Goal: Task Accomplishment & Management: Use online tool/utility

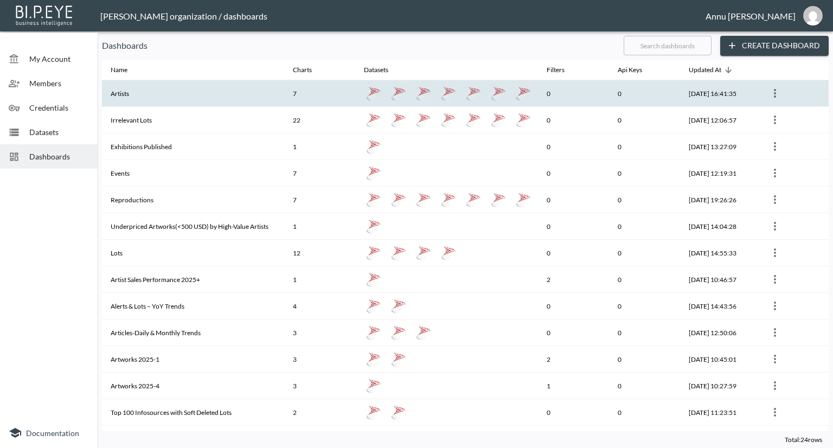
click at [198, 84] on th "Artists" at bounding box center [193, 93] width 182 height 27
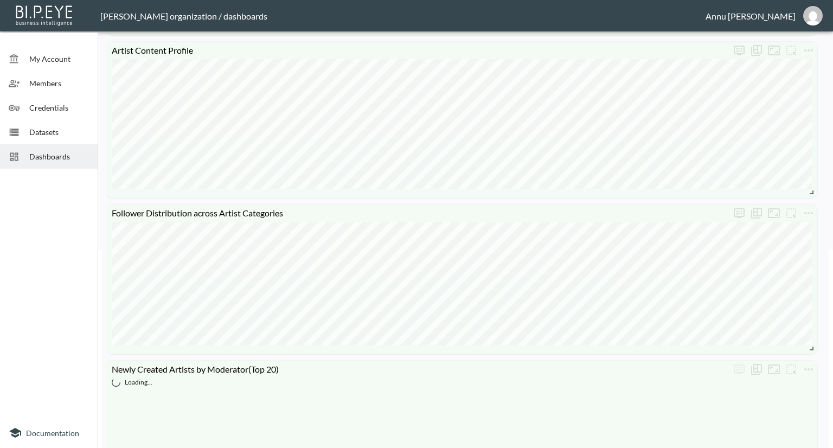
scroll to position [271, 0]
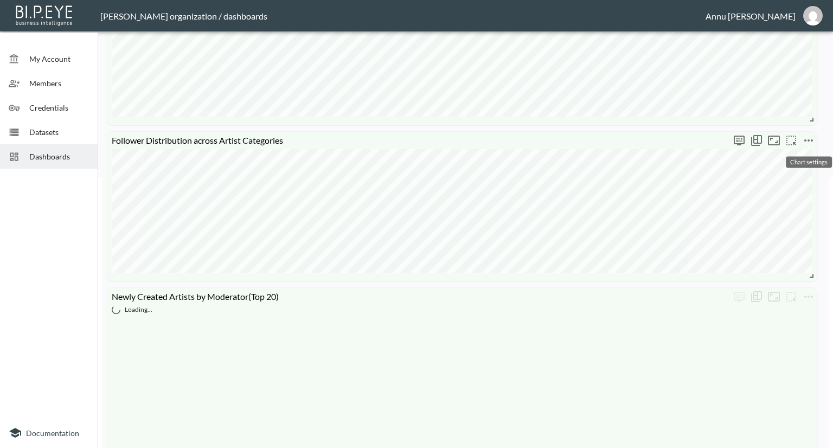
click at [809, 142] on icon "more" at bounding box center [808, 140] width 13 height 13
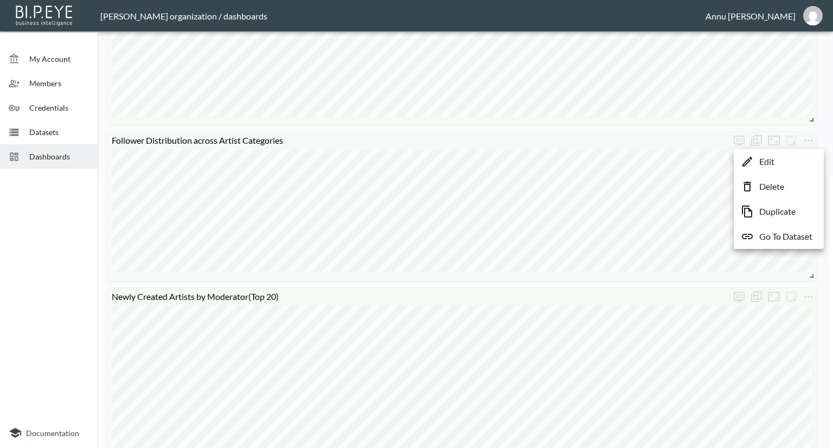
click at [789, 237] on p "Go To Dataset" at bounding box center [785, 236] width 53 height 13
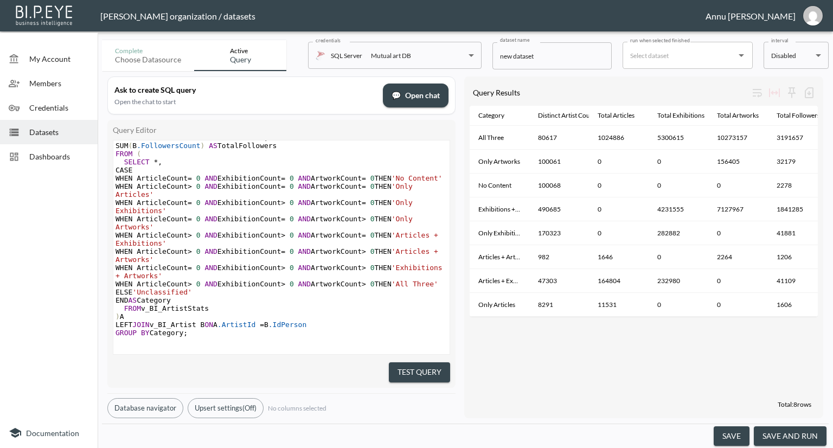
scroll to position [66, 0]
click at [57, 156] on span "Dashboards" at bounding box center [59, 156] width 60 height 11
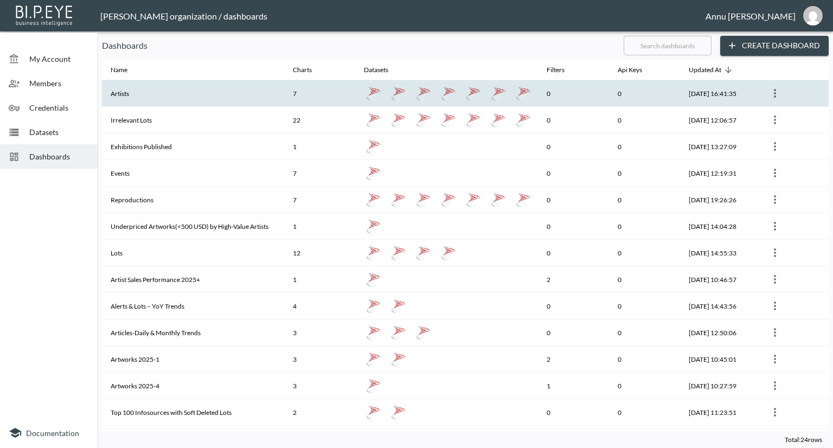
click at [207, 102] on th "Artists" at bounding box center [193, 93] width 182 height 27
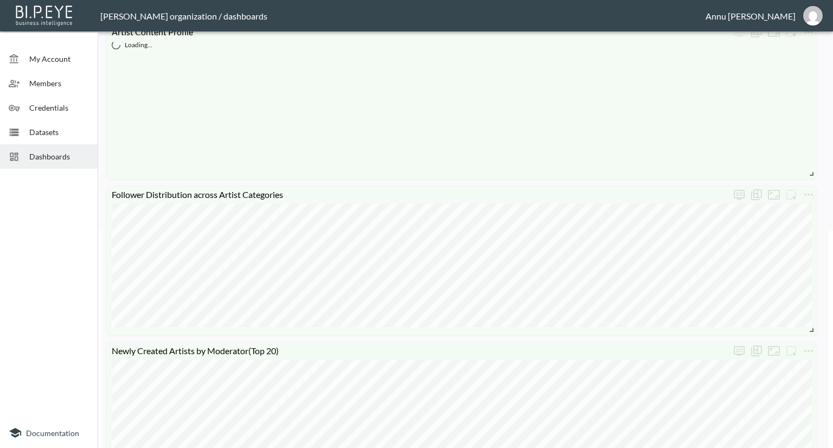
scroll to position [434, 0]
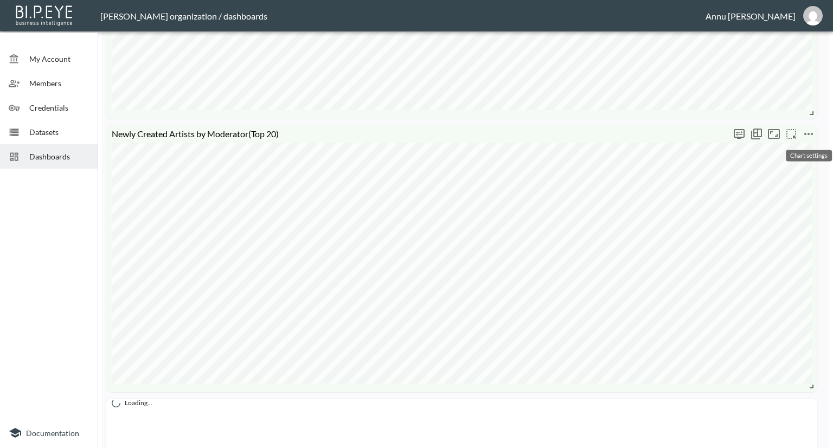
click at [810, 133] on icon "more" at bounding box center [808, 133] width 13 height 13
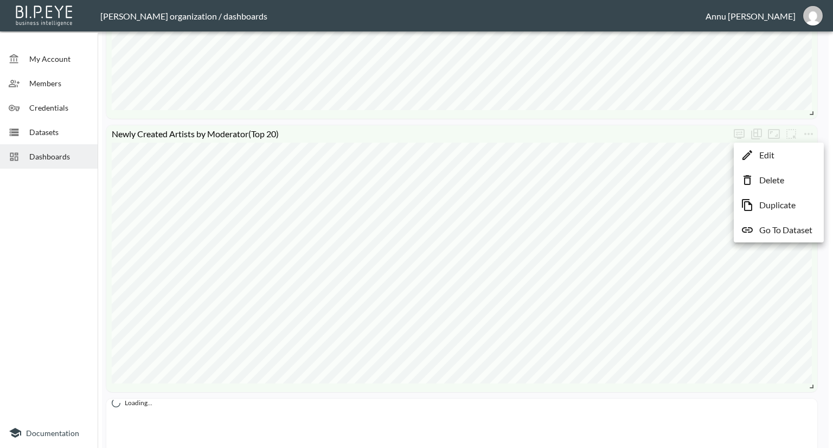
click at [778, 227] on p "Go To Dataset" at bounding box center [785, 229] width 53 height 13
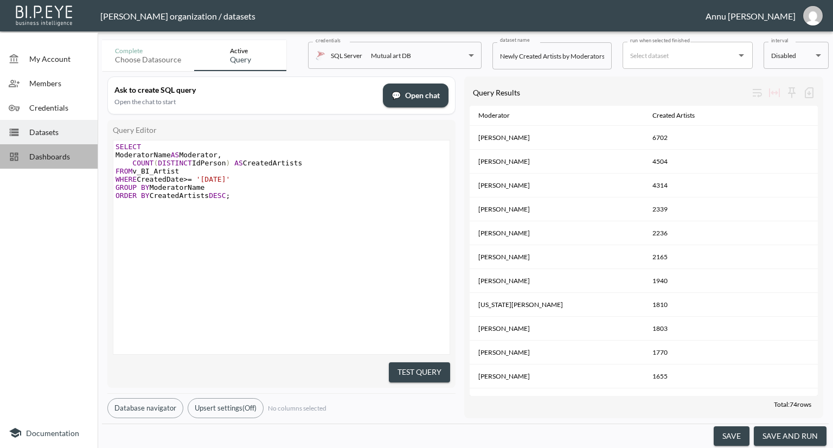
click at [75, 151] on span "Dashboards" at bounding box center [59, 156] width 60 height 11
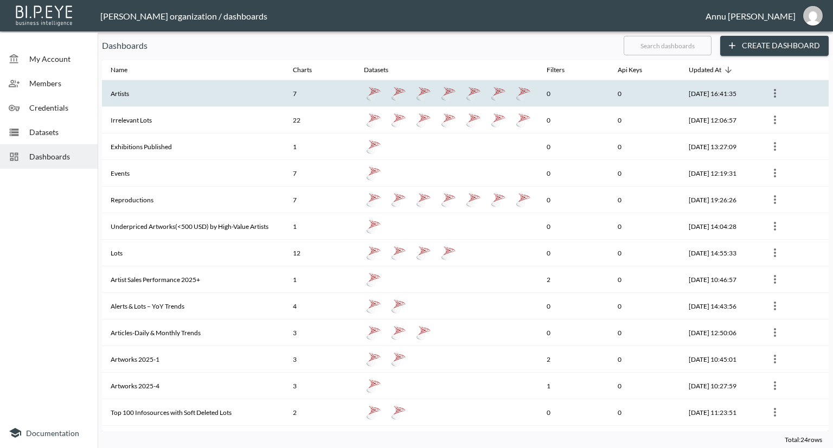
click at [154, 88] on th "Artists" at bounding box center [193, 93] width 182 height 27
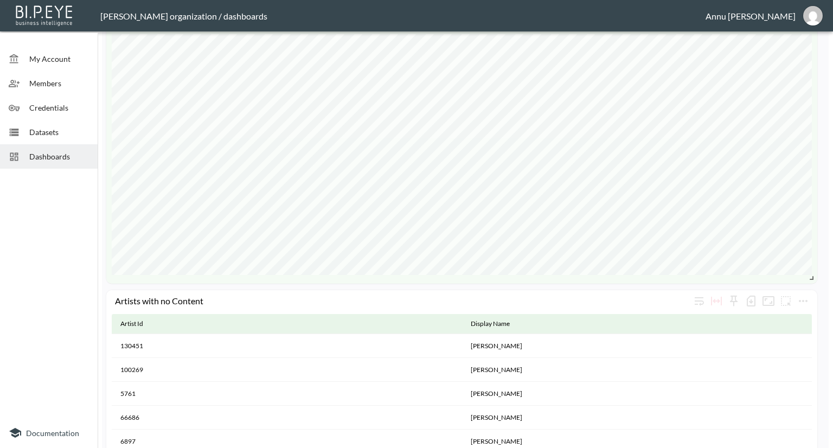
scroll to position [705, 0]
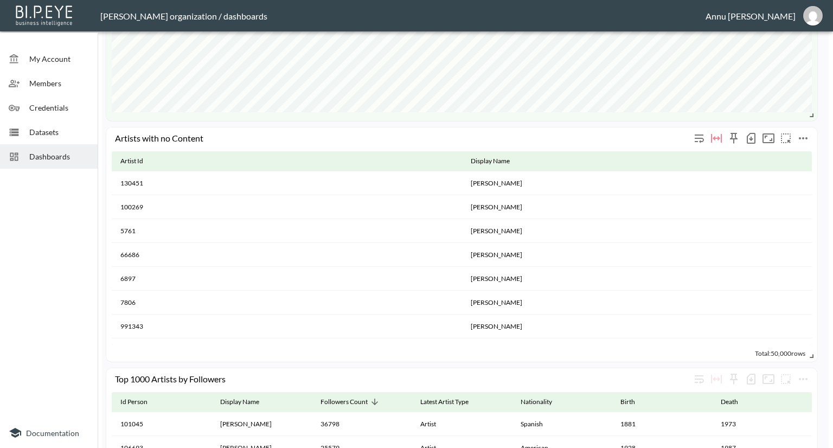
click at [800, 136] on icon "more" at bounding box center [803, 138] width 13 height 13
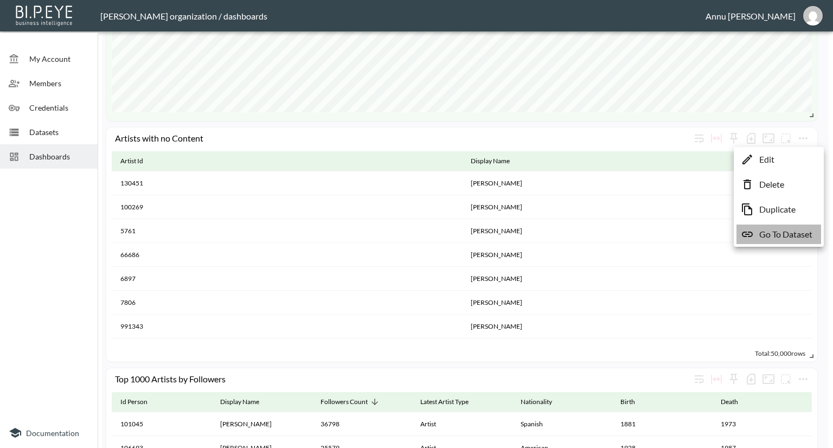
click at [769, 231] on p "Go To Dataset" at bounding box center [785, 234] width 53 height 13
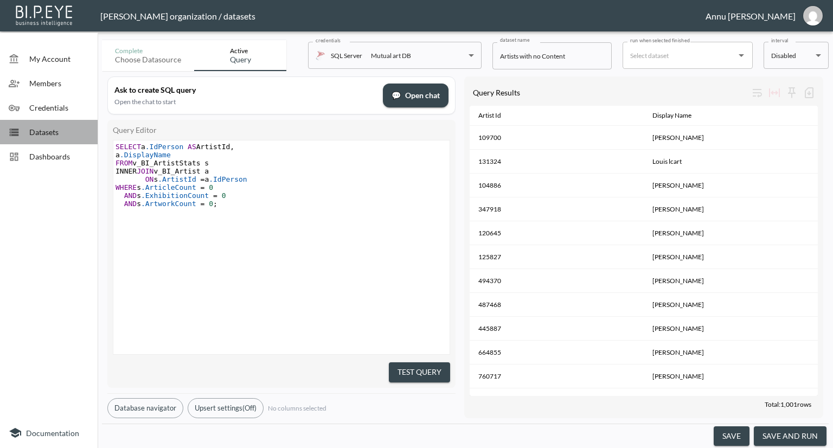
click at [57, 135] on span "Datasets" at bounding box center [59, 131] width 60 height 11
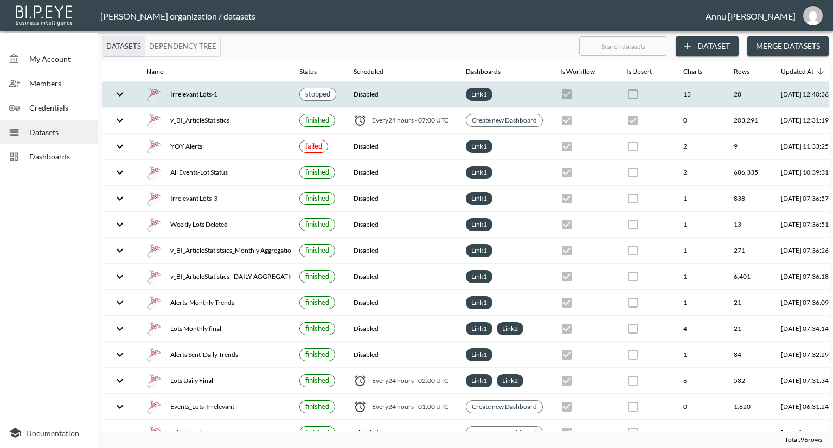
click at [245, 100] on div "Irrelevant Lots-1" at bounding box center [214, 94] width 136 height 15
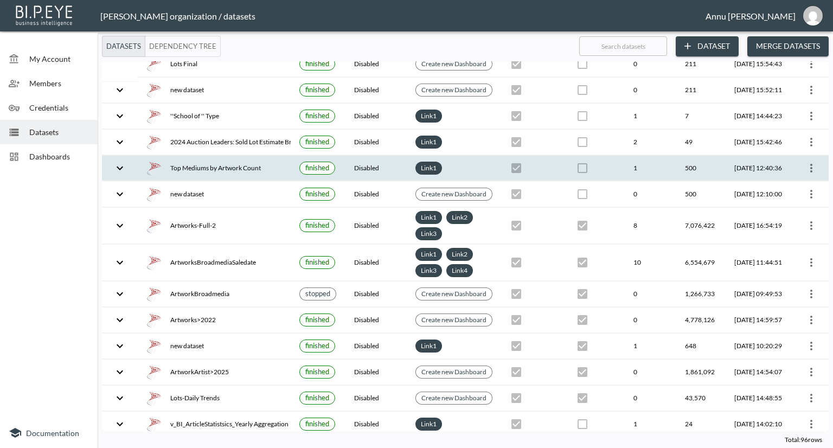
scroll to position [1672, 0]
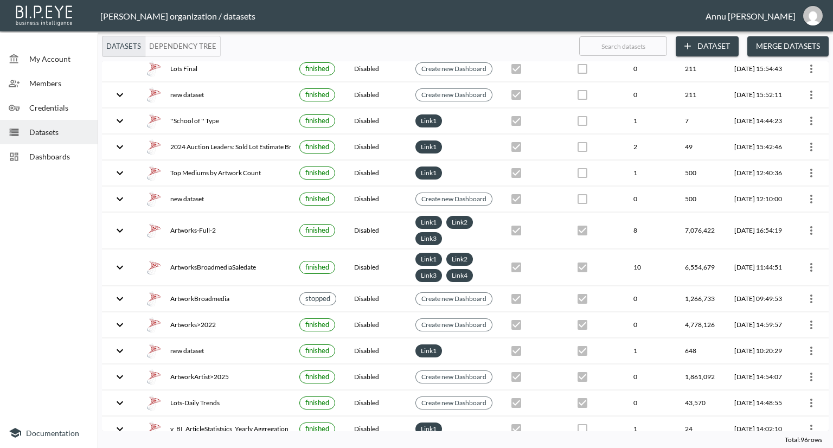
click at [62, 165] on div "Dashboards" at bounding box center [49, 156] width 98 height 24
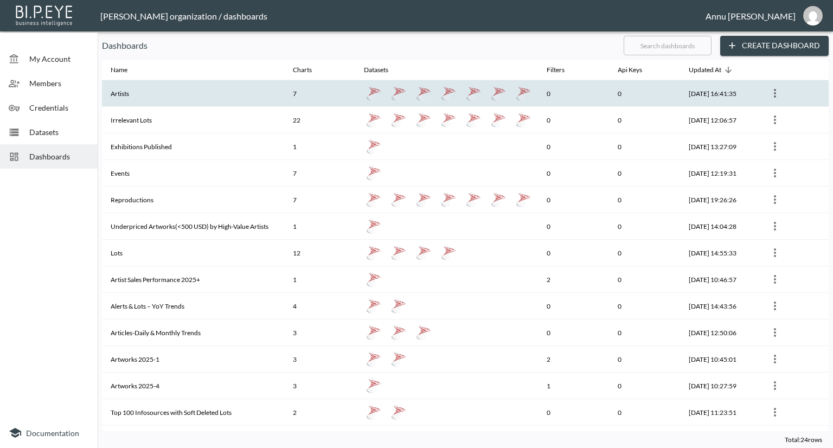
click at [178, 92] on th "Artists" at bounding box center [193, 93] width 182 height 27
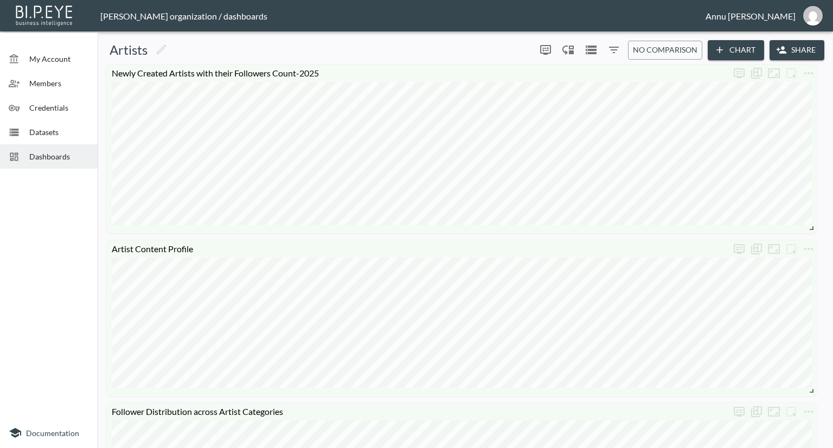
click at [48, 136] on span "Datasets" at bounding box center [59, 131] width 60 height 11
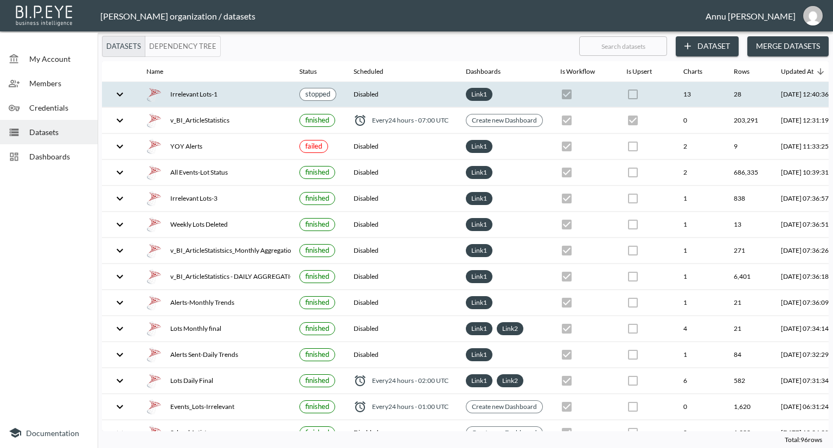
click at [188, 94] on div "Irrelevant Lots-1" at bounding box center [214, 94] width 136 height 15
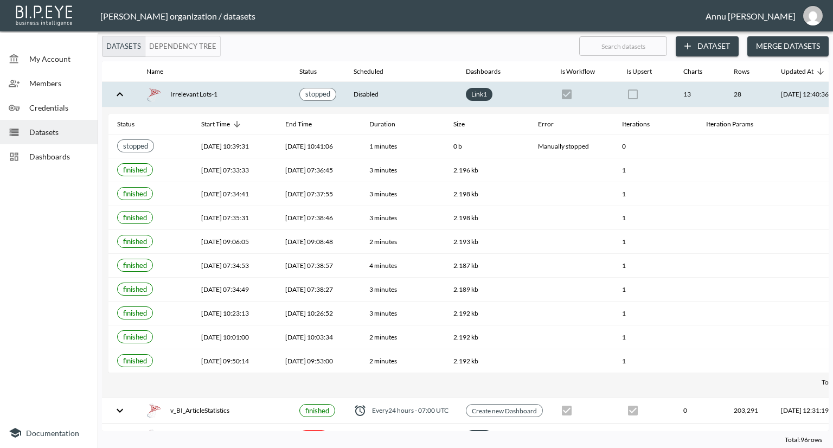
click at [67, 162] on span "Dashboards" at bounding box center [59, 156] width 60 height 11
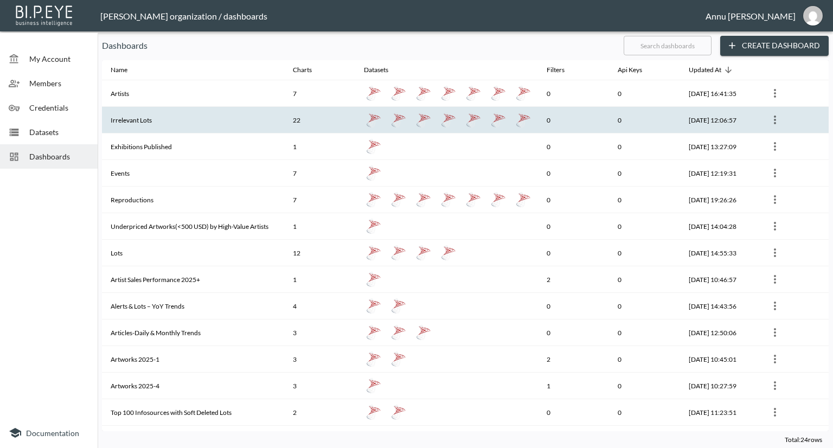
click at [126, 118] on th "Irrelevant Lots" at bounding box center [193, 120] width 182 height 27
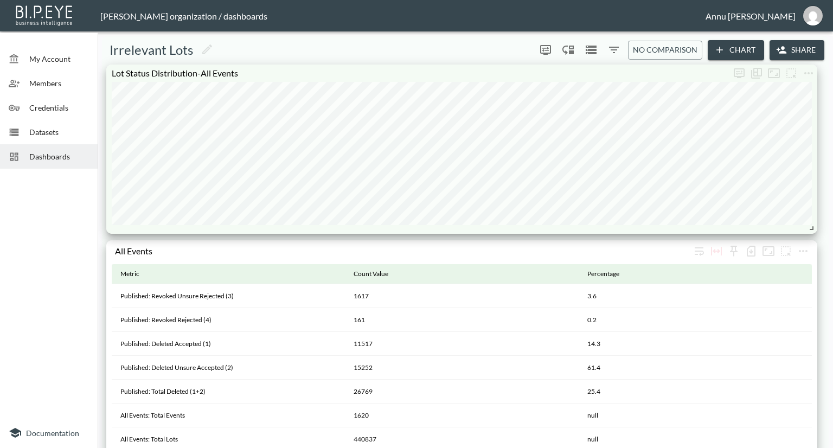
click at [50, 126] on span "Datasets" at bounding box center [59, 131] width 60 height 11
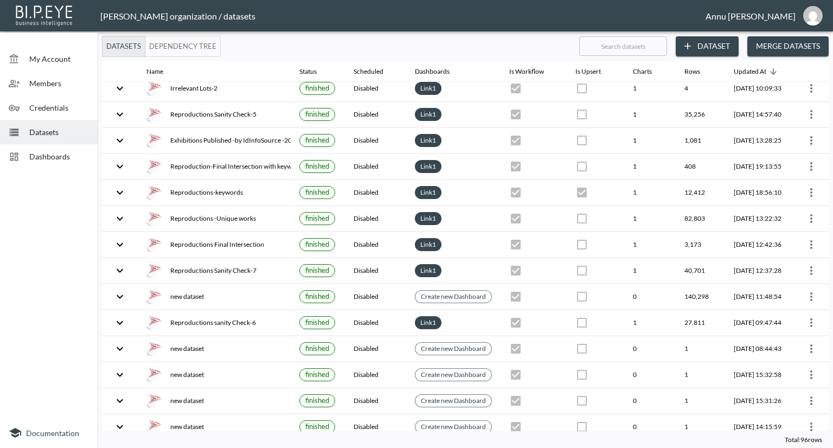
scroll to position [759, 0]
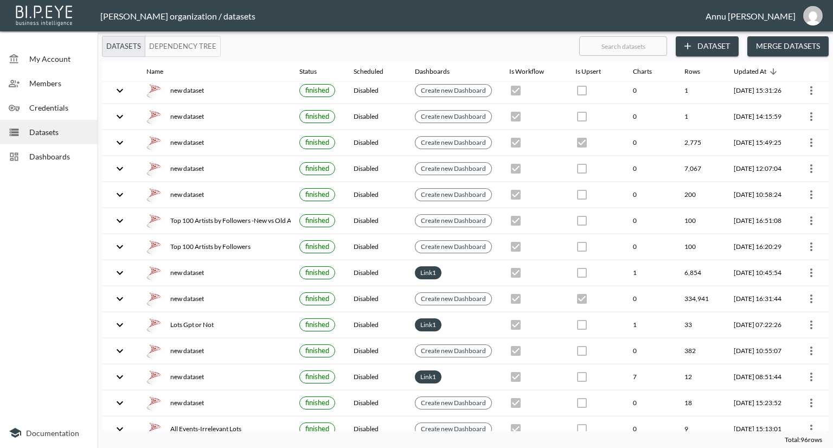
click at [60, 153] on span "Dashboards" at bounding box center [59, 156] width 60 height 11
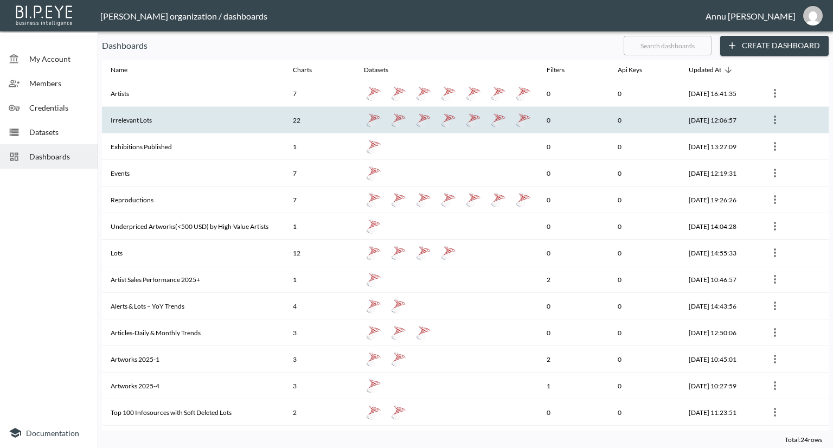
click at [154, 124] on th "Irrelevant Lots" at bounding box center [193, 120] width 182 height 27
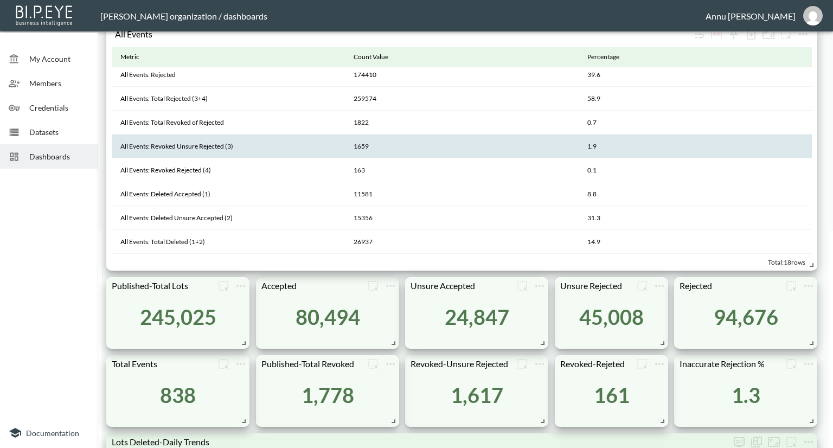
scroll to position [325, 0]
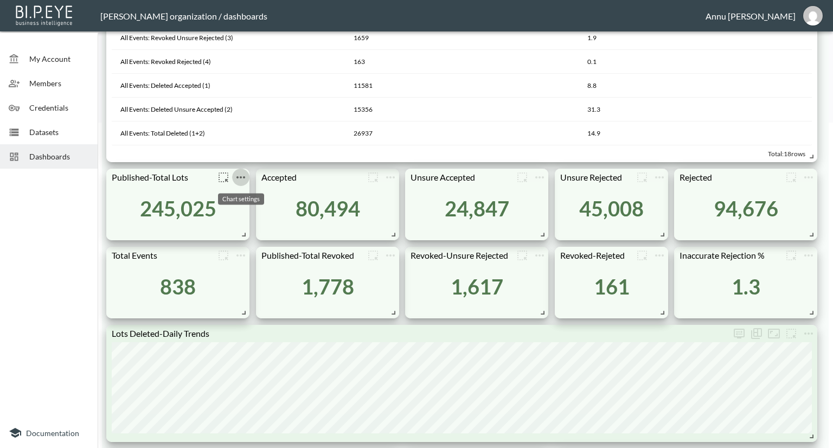
click at [240, 176] on icon "more" at bounding box center [240, 177] width 9 height 2
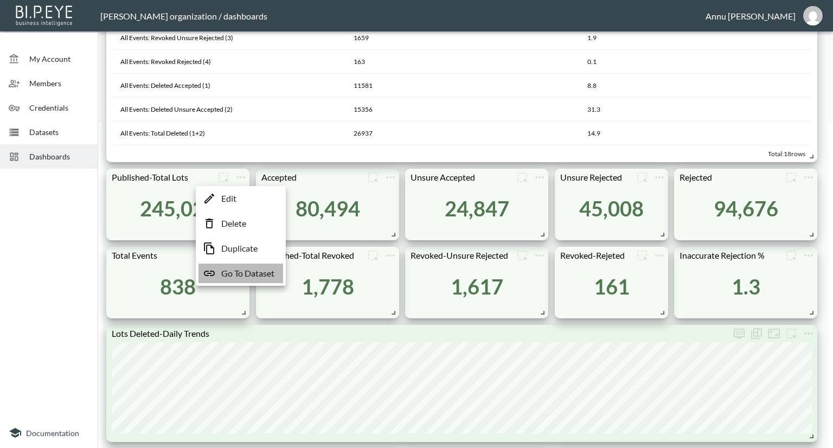
click at [240, 268] on p "Go To Dataset" at bounding box center [247, 273] width 53 height 13
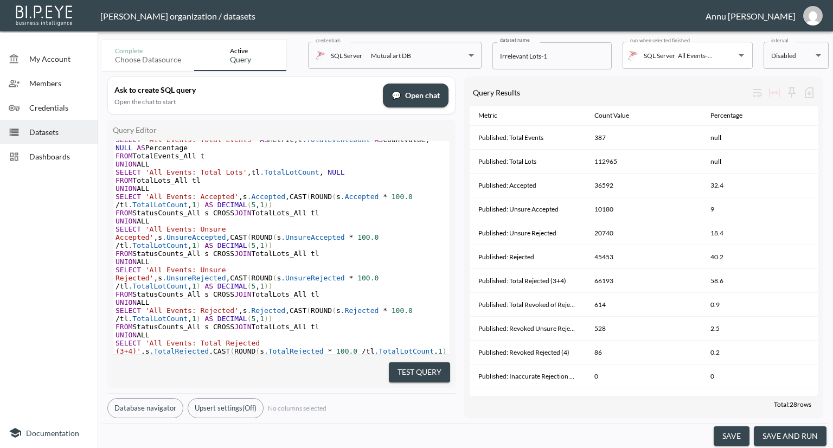
scroll to position [1627, 0]
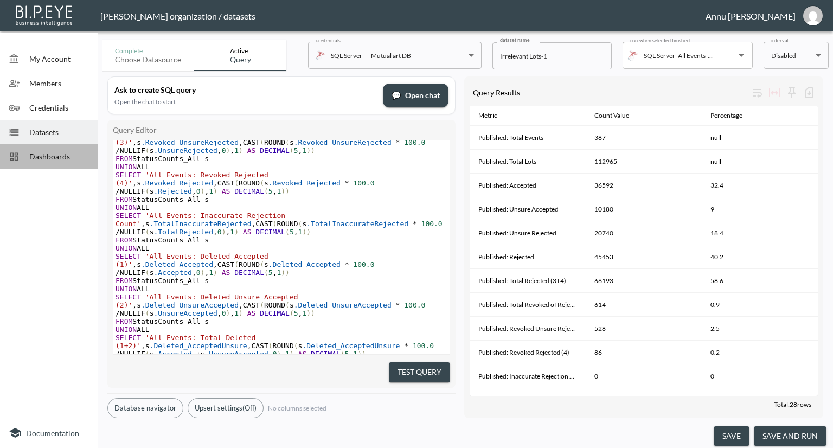
click at [56, 155] on span "Dashboards" at bounding box center [59, 156] width 60 height 11
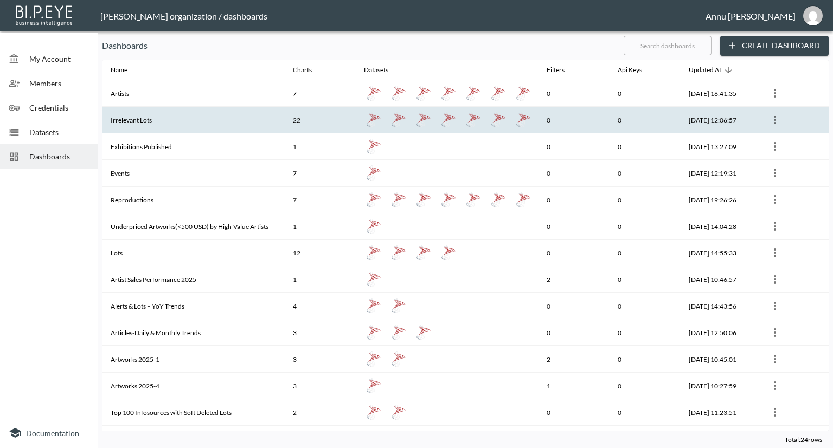
click at [145, 117] on th "Irrelevant Lots" at bounding box center [193, 120] width 182 height 27
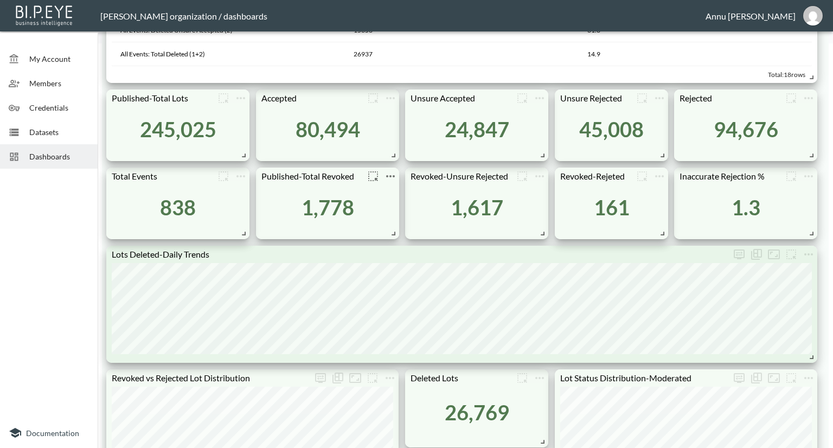
scroll to position [380, 0]
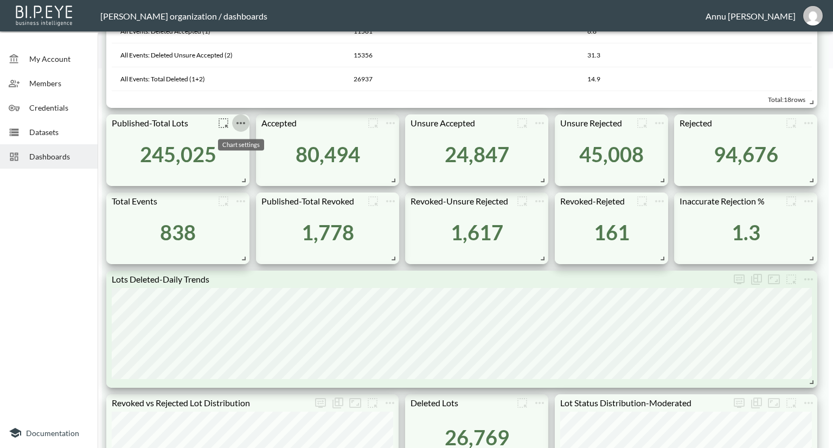
click at [243, 124] on icon "more" at bounding box center [240, 123] width 13 height 13
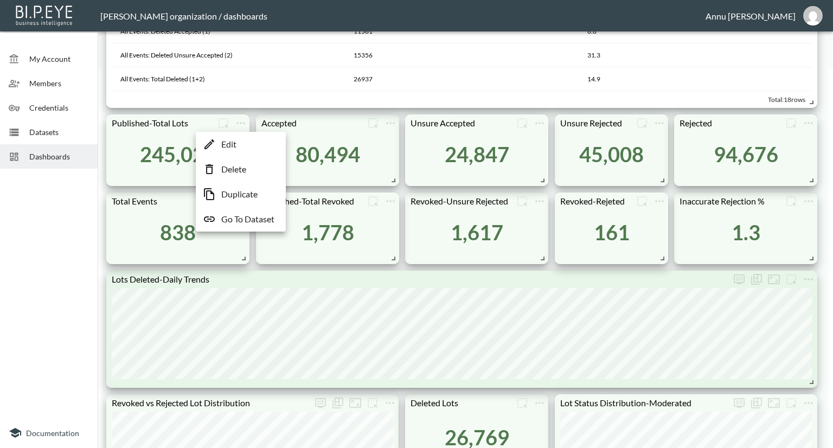
click at [234, 221] on p "Go To Dataset" at bounding box center [247, 219] width 53 height 13
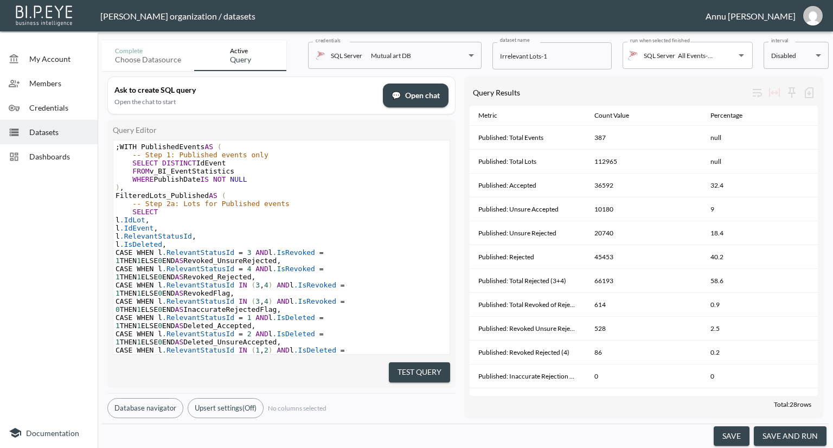
click at [780, 431] on button "save and run" at bounding box center [790, 436] width 73 height 20
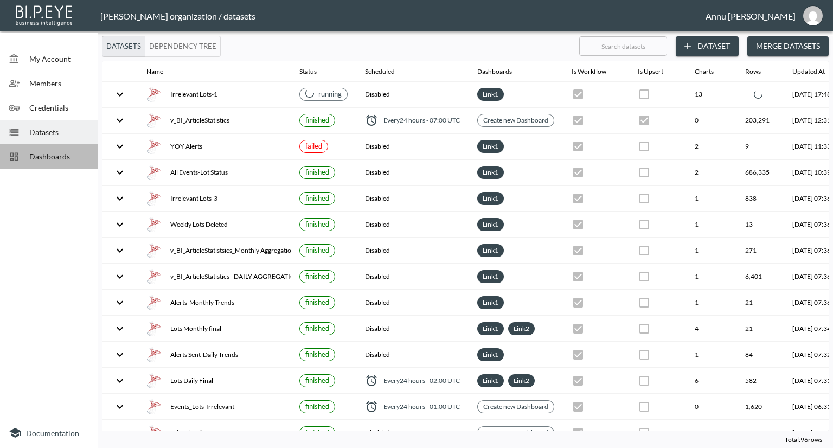
click at [66, 155] on span "Dashboards" at bounding box center [59, 156] width 60 height 11
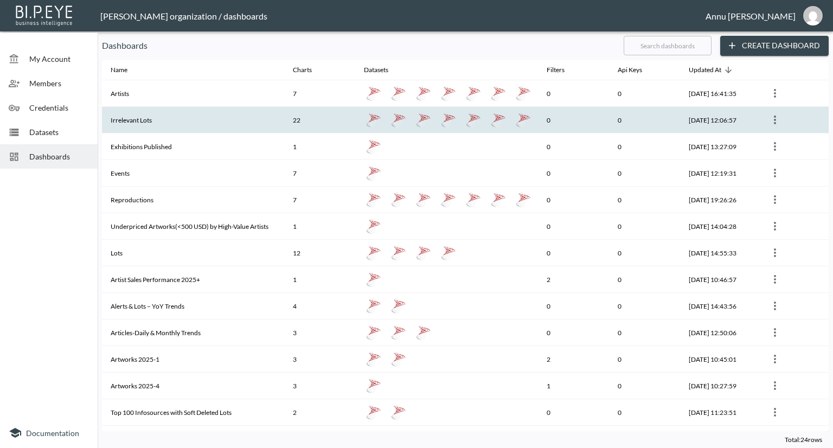
click at [139, 124] on th "Irrelevant Lots" at bounding box center [193, 120] width 182 height 27
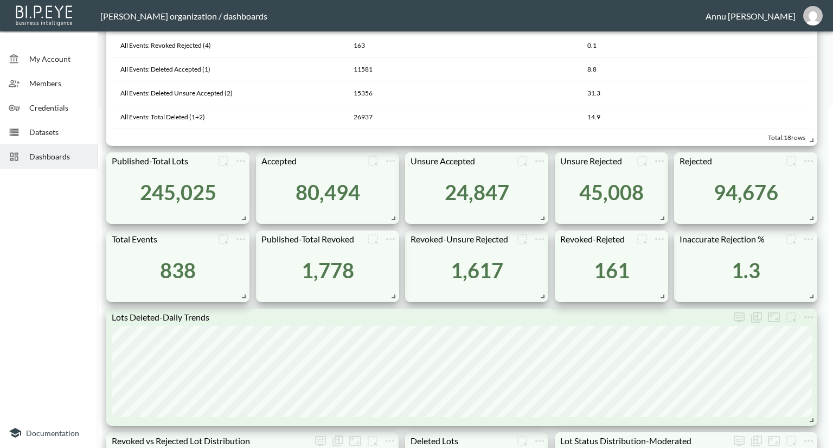
scroll to position [325, 0]
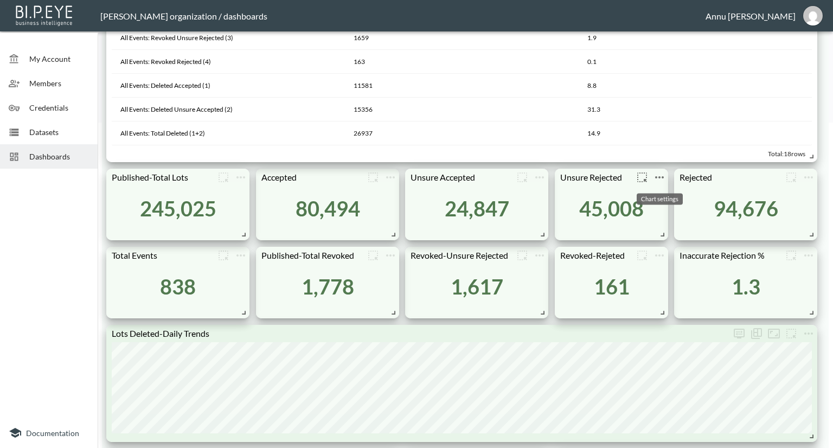
click at [658, 177] on icon "more" at bounding box center [659, 177] width 13 height 13
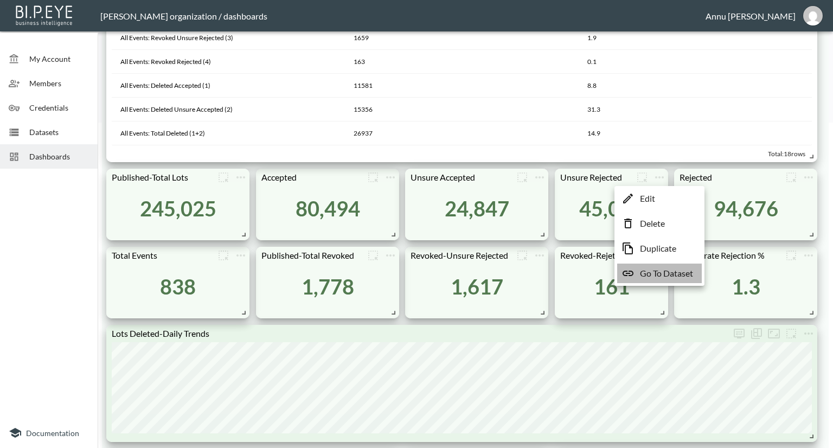
click at [657, 274] on p "Go To Dataset" at bounding box center [666, 273] width 53 height 13
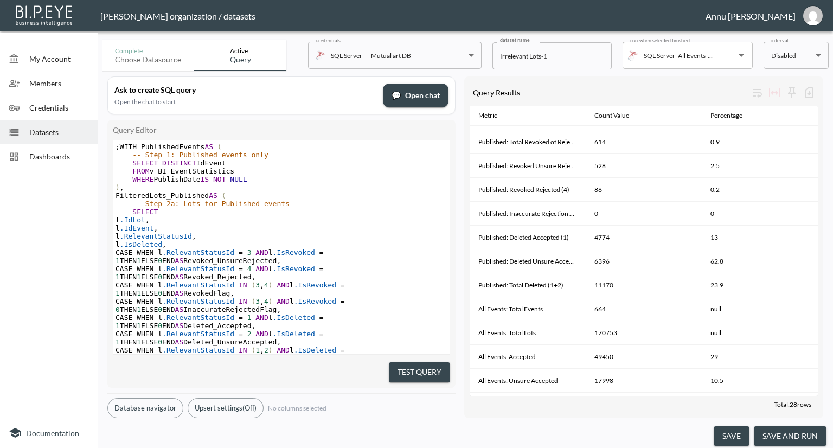
scroll to position [325, 0]
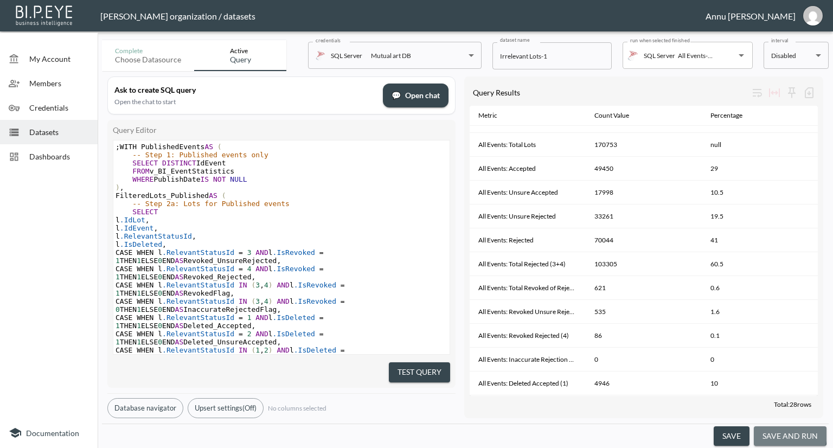
click at [778, 433] on button "save and run" at bounding box center [790, 436] width 73 height 20
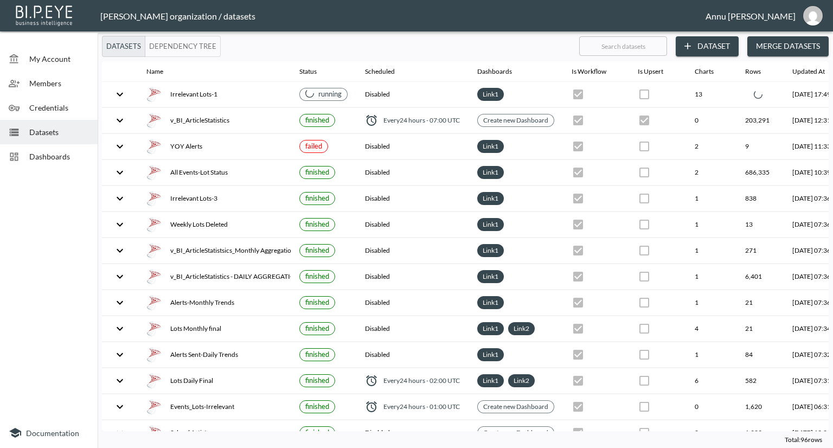
click at [45, 155] on span "Dashboards" at bounding box center [59, 156] width 60 height 11
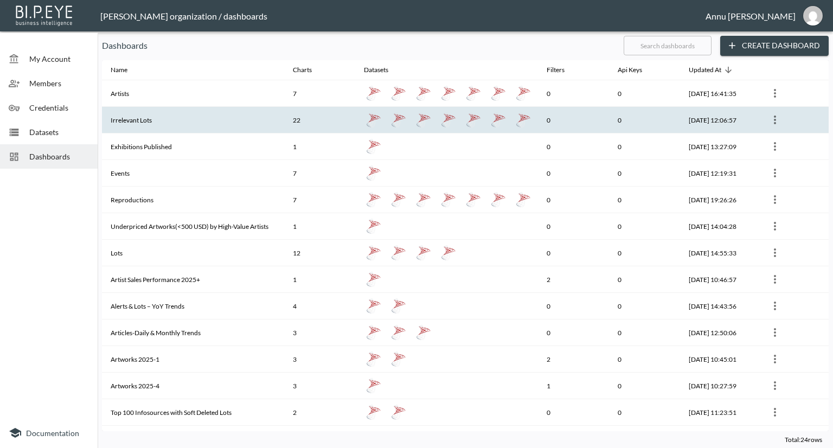
click at [138, 112] on th "Irrelevant Lots" at bounding box center [193, 120] width 182 height 27
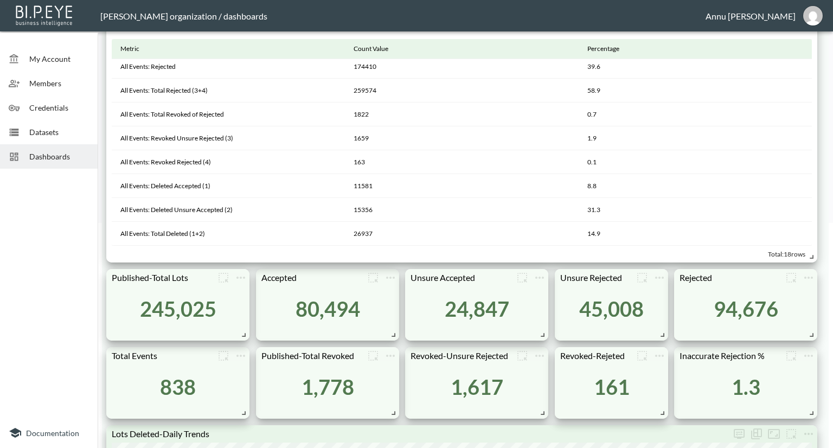
scroll to position [325, 0]
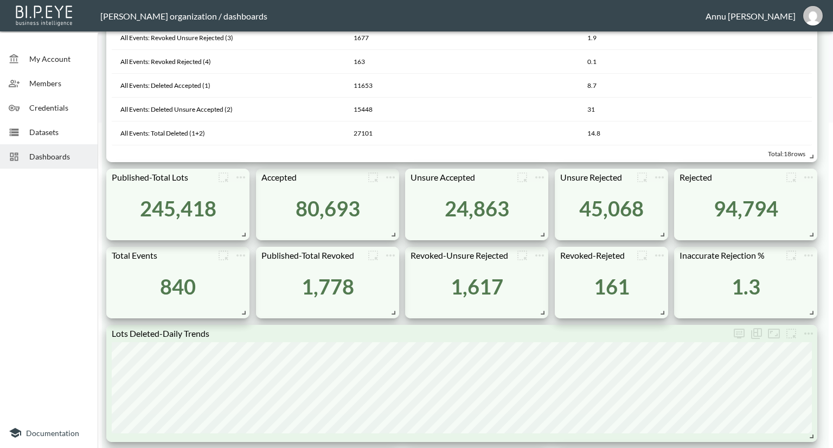
click at [63, 127] on span "Datasets" at bounding box center [59, 131] width 60 height 11
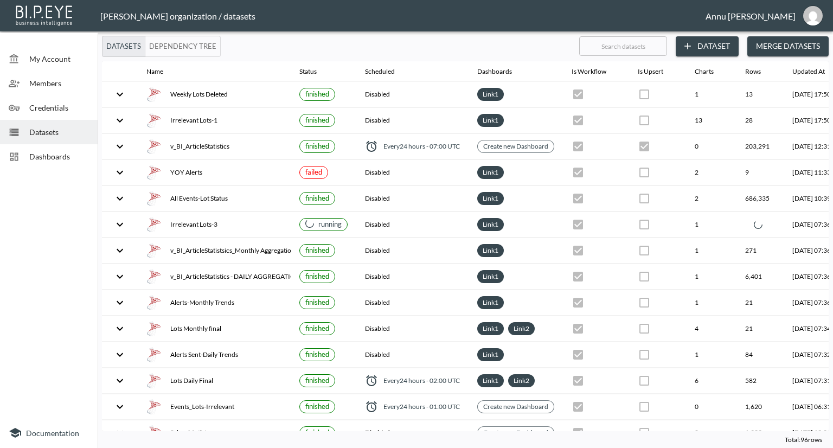
checkbox input "false"
checkbox input "true"
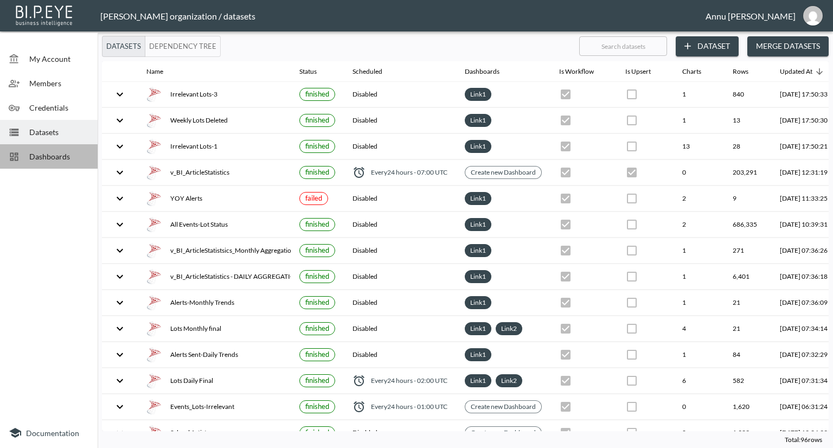
click at [71, 156] on span "Dashboards" at bounding box center [59, 156] width 60 height 11
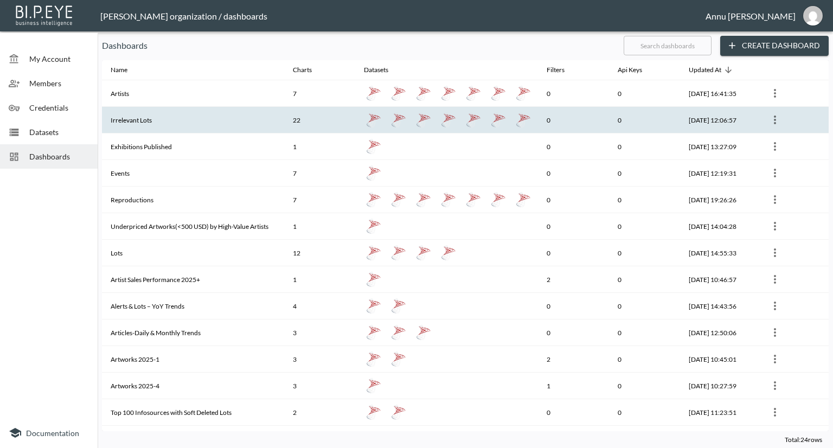
click at [151, 121] on th "Irrelevant Lots" at bounding box center [193, 120] width 182 height 27
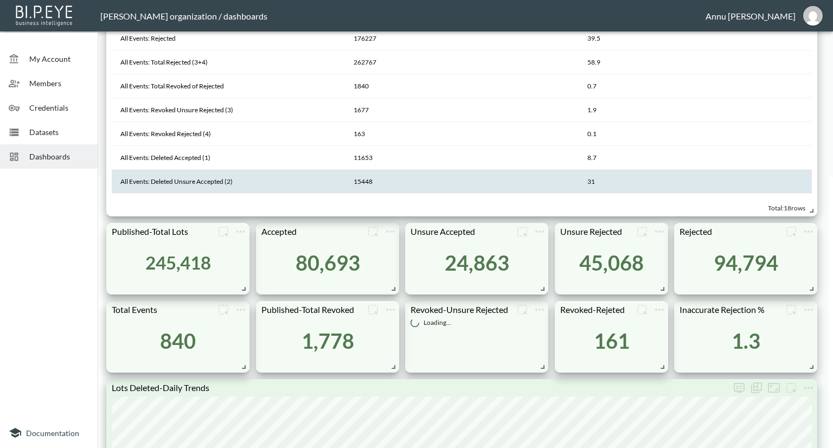
scroll to position [235, 0]
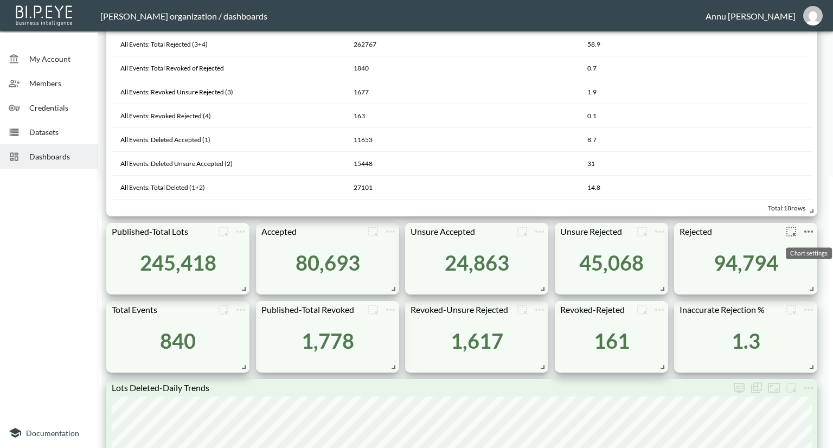
click at [806, 231] on icon "more" at bounding box center [808, 231] width 13 height 13
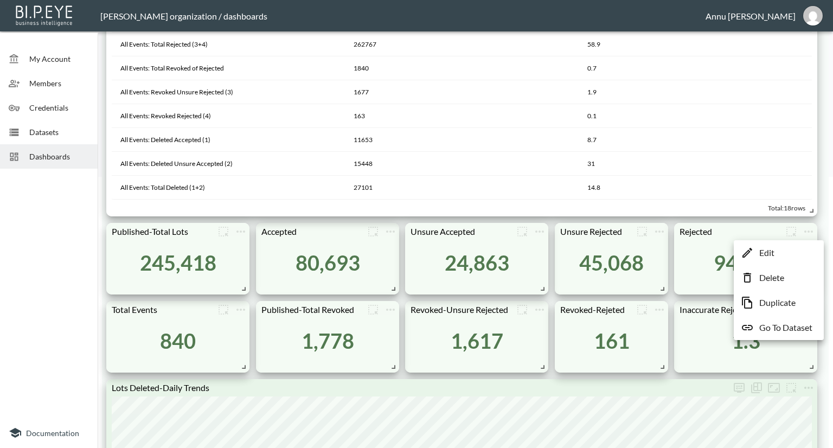
click at [775, 331] on p "Go To Dataset" at bounding box center [785, 327] width 53 height 13
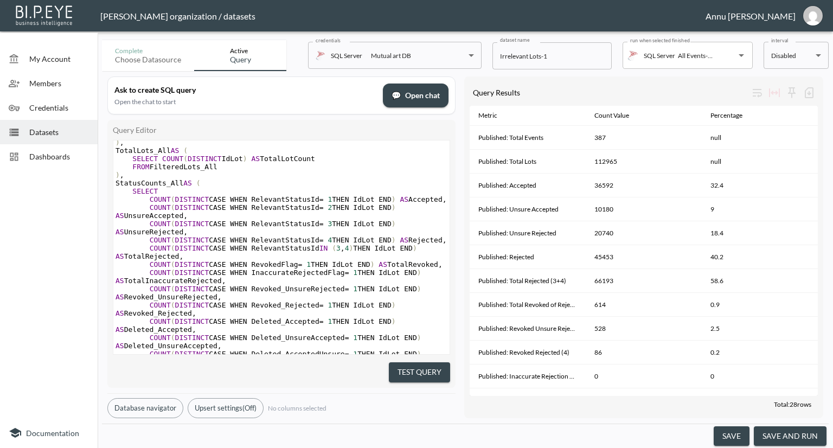
scroll to position [759, 0]
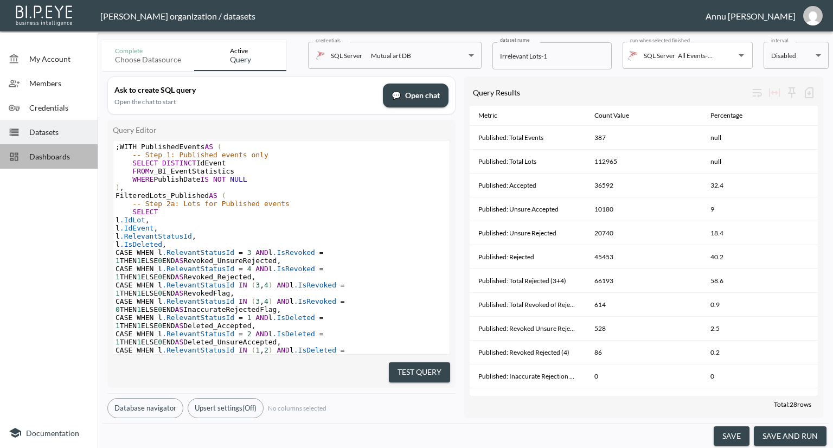
click at [72, 152] on span "Dashboards" at bounding box center [59, 156] width 60 height 11
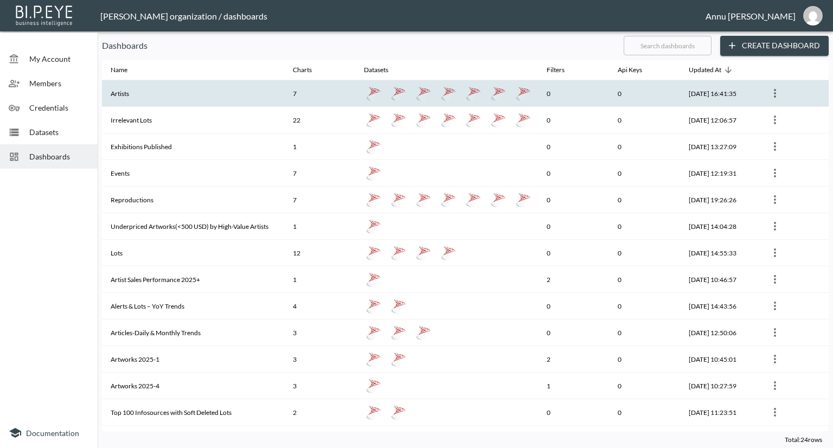
click at [197, 98] on th "Artists" at bounding box center [193, 93] width 182 height 27
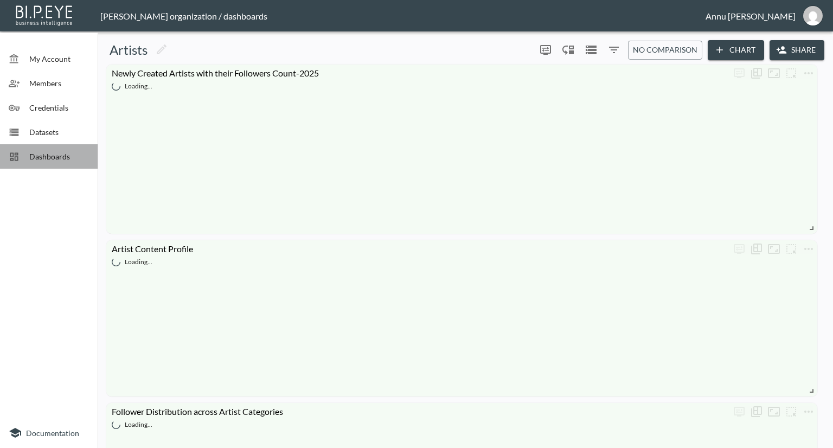
click at [46, 160] on span "Dashboards" at bounding box center [59, 156] width 60 height 11
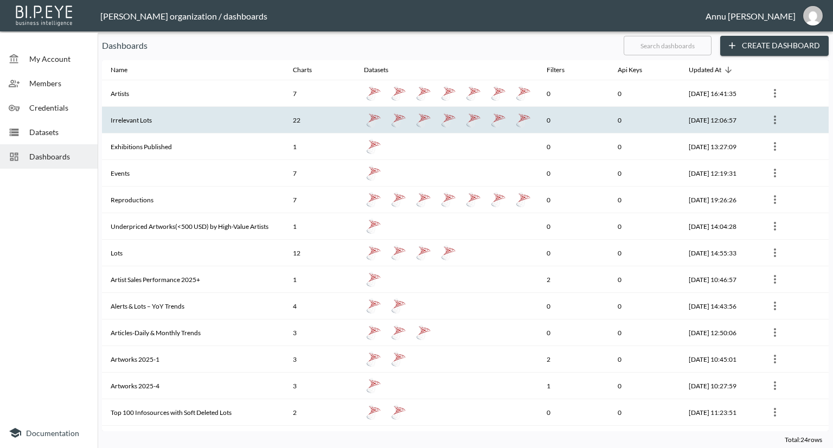
click at [146, 119] on th "Irrelevant Lots" at bounding box center [193, 120] width 182 height 27
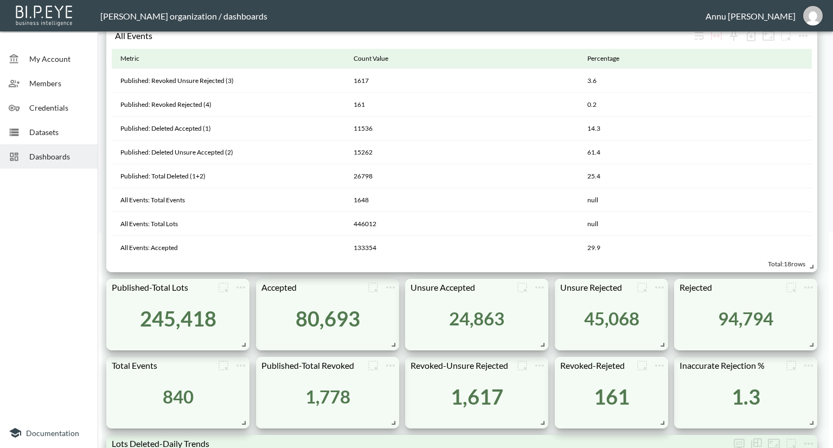
scroll to position [271, 0]
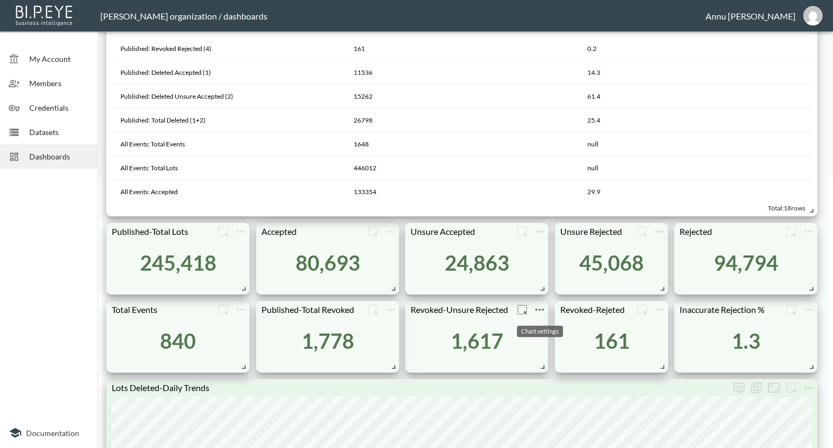
click at [539, 309] on icon "more" at bounding box center [539, 310] width 9 height 2
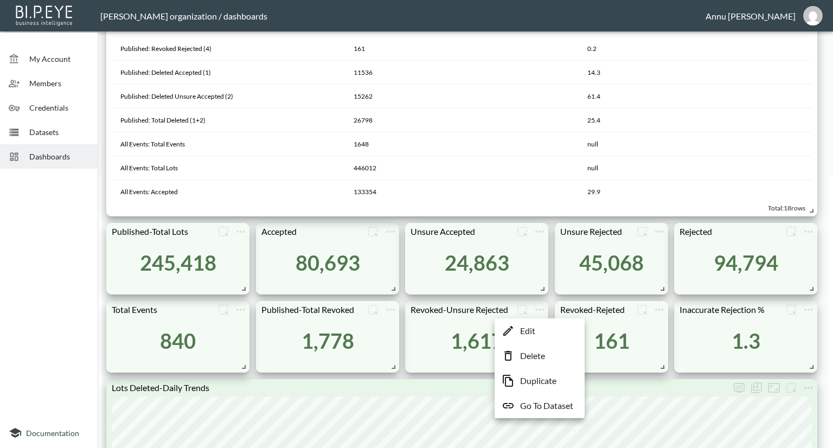
click at [542, 403] on p "Go To Dataset" at bounding box center [546, 405] width 53 height 13
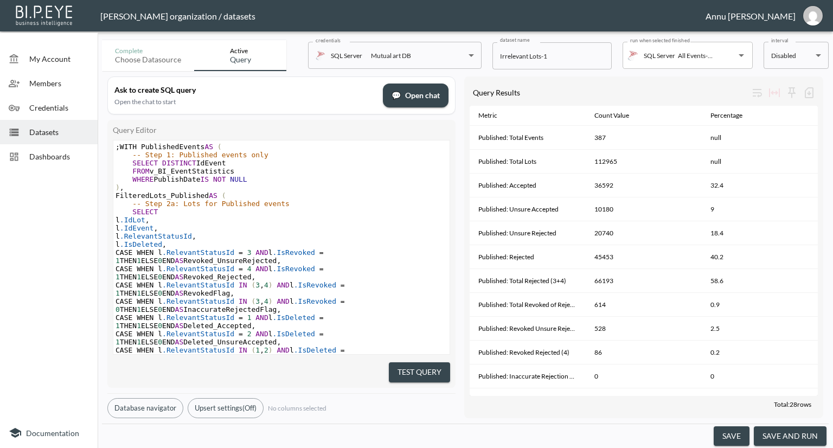
drag, startPoint x: 46, startPoint y: 157, endPoint x: 54, endPoint y: 159, distance: 9.1
click at [46, 157] on span "Dashboards" at bounding box center [59, 156] width 60 height 11
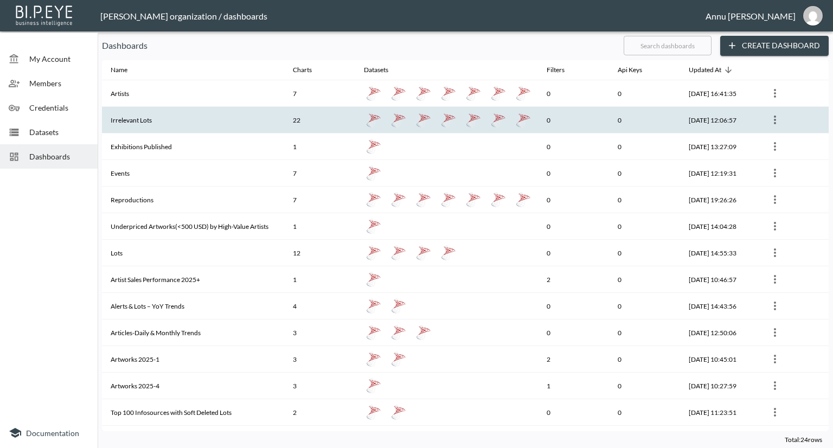
click at [135, 114] on th "Irrelevant Lots" at bounding box center [193, 120] width 182 height 27
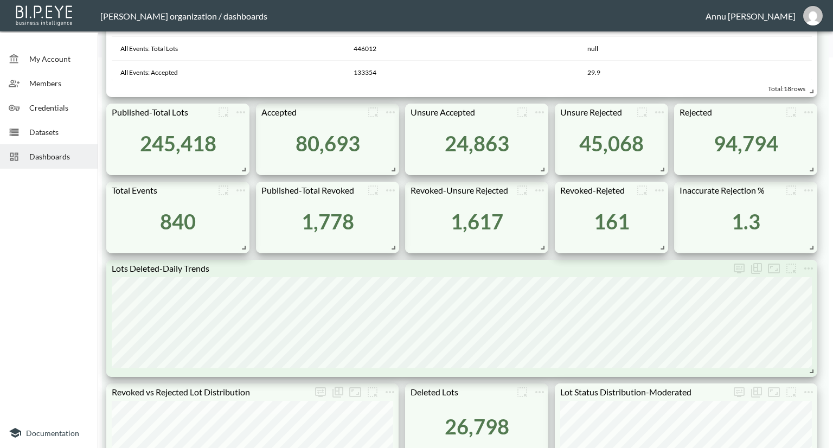
scroll to position [380, 0]
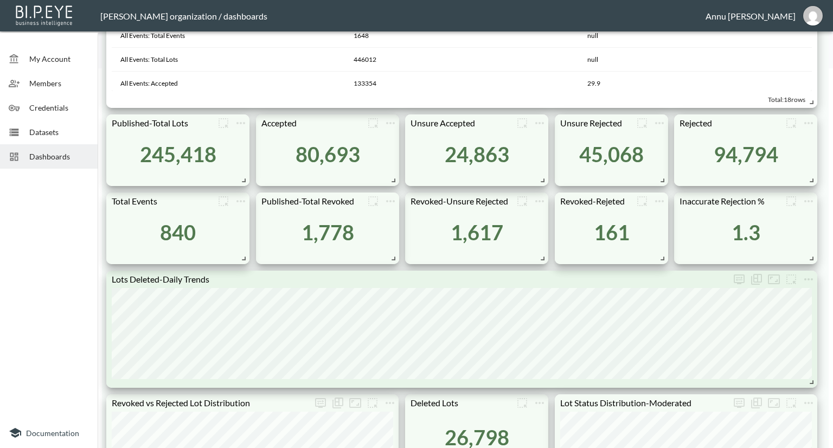
click at [51, 158] on span "Dashboards" at bounding box center [59, 156] width 60 height 11
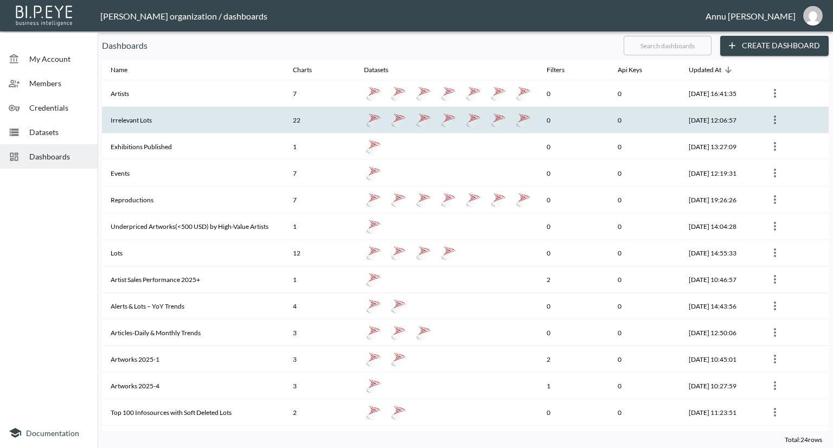
click at [171, 118] on th "Irrelevant Lots" at bounding box center [193, 120] width 182 height 27
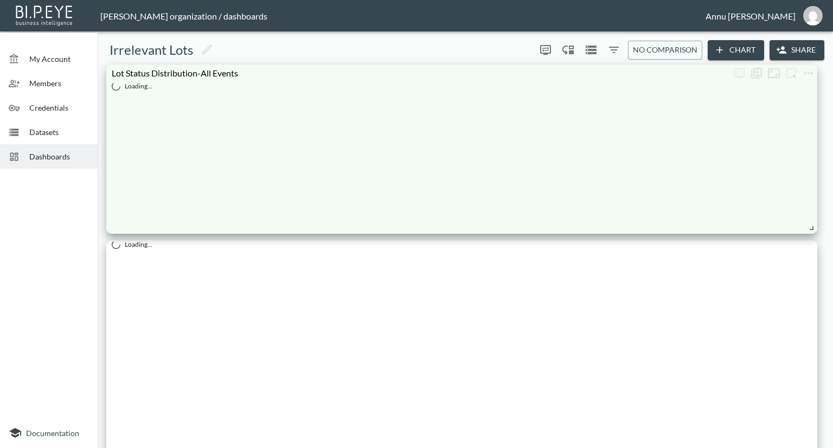
click at [67, 159] on span "Dashboards" at bounding box center [59, 156] width 60 height 11
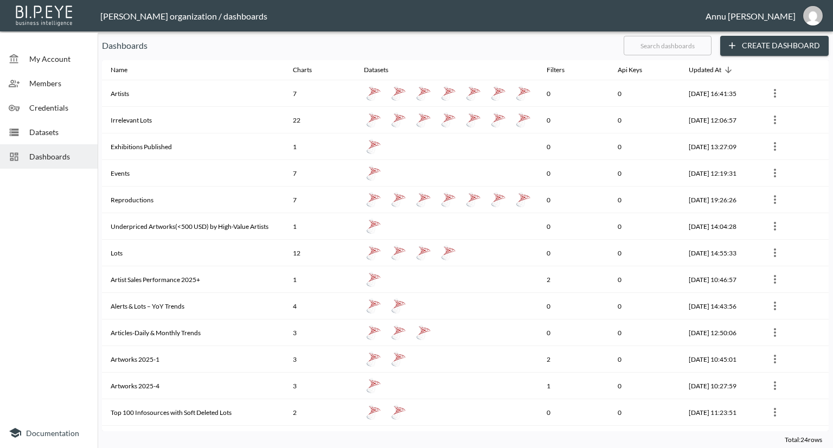
click at [67, 159] on span "Dashboards" at bounding box center [59, 156] width 60 height 11
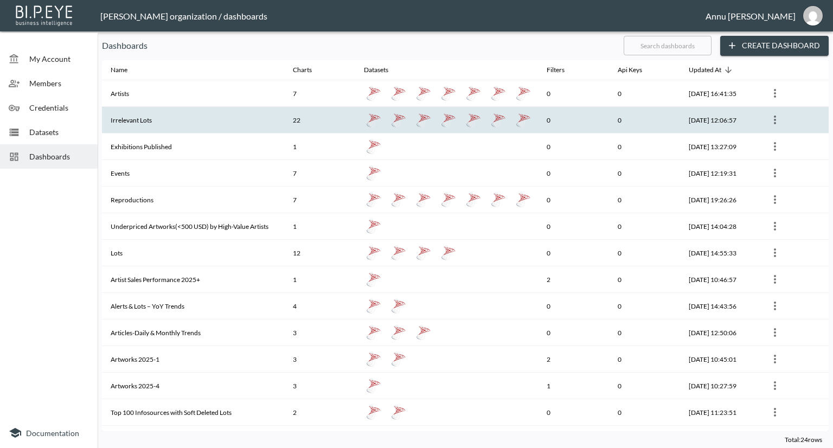
click at [138, 118] on th "Irrelevant Lots" at bounding box center [193, 120] width 182 height 27
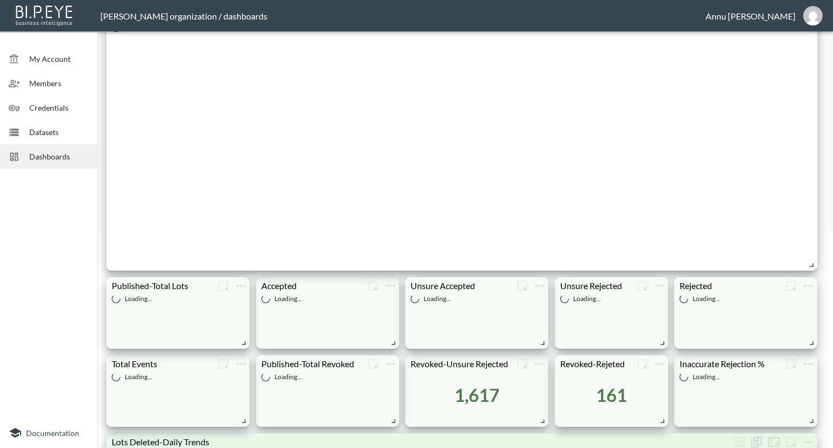
scroll to position [325, 0]
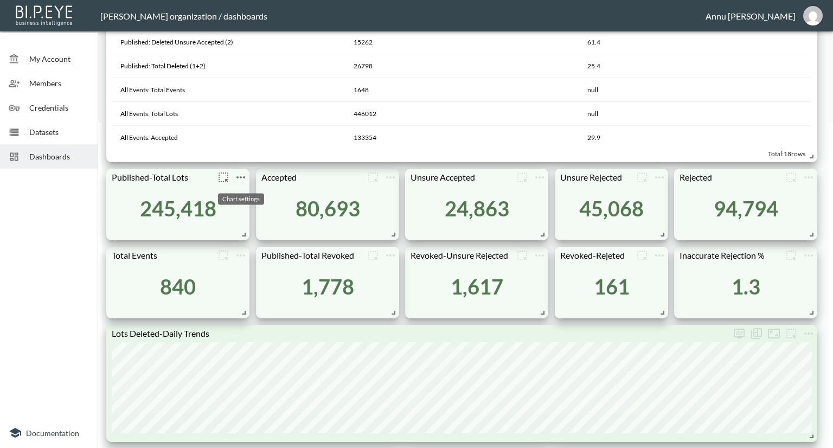
click at [237, 174] on icon "more" at bounding box center [240, 177] width 13 height 13
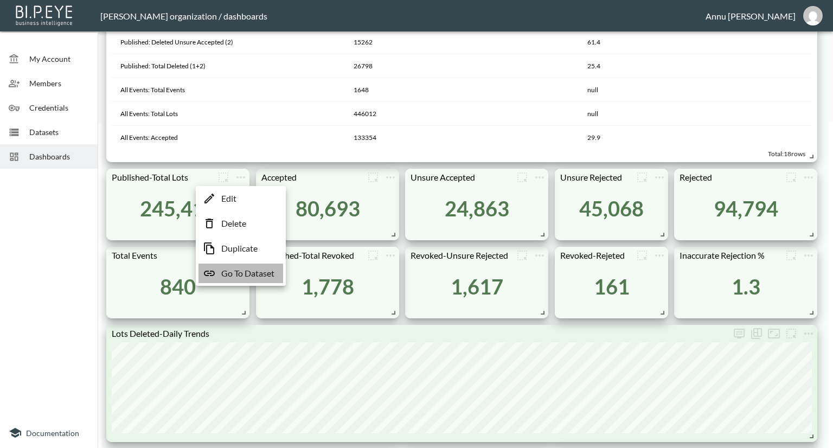
click at [253, 275] on p "Go To Dataset" at bounding box center [247, 273] width 53 height 13
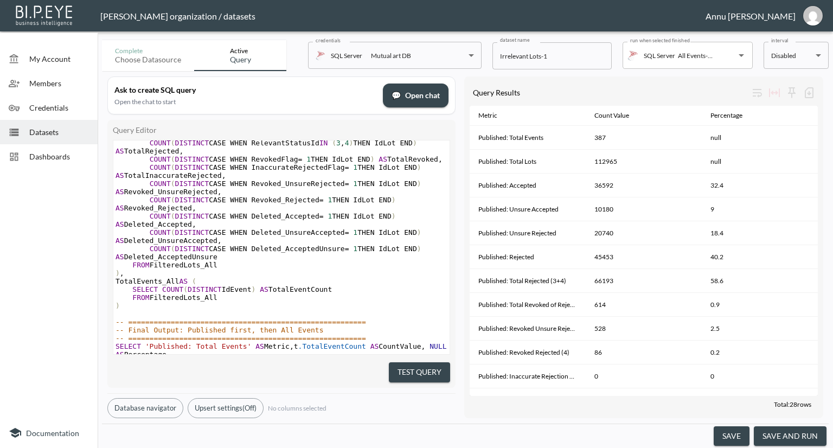
scroll to position [1139, 0]
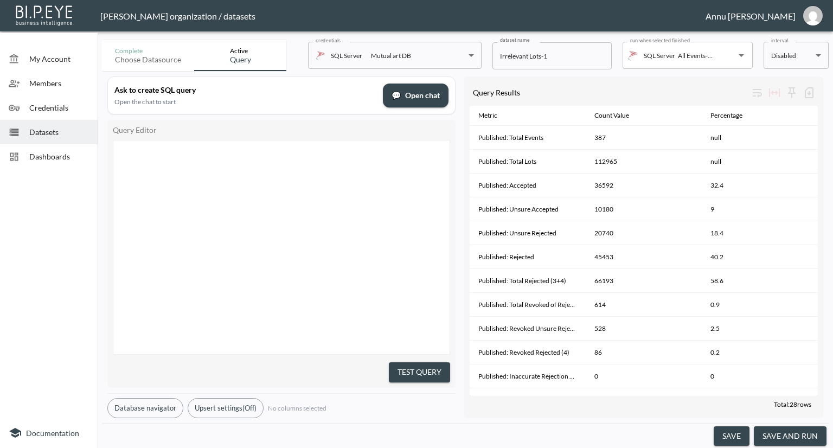
type textarea ";WITH PublishedEvents AS ( -- Step 1: Published events only SELECT DISTINCT IdE…"
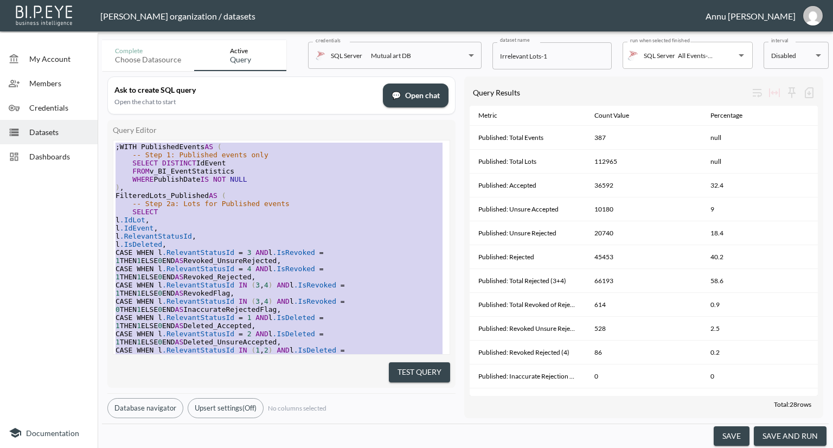
drag, startPoint x: 221, startPoint y: 326, endPoint x: 83, endPoint y: 19, distance: 336.6
click at [67, 203] on div at bounding box center [49, 295] width 98 height 245
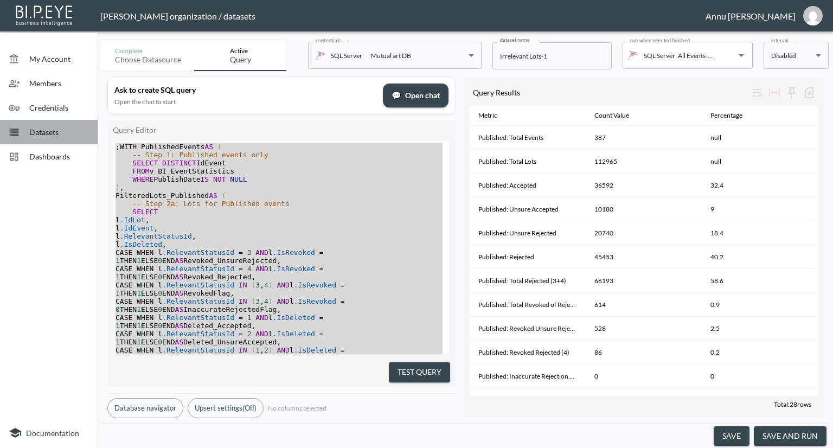
click at [59, 139] on div "Datasets" at bounding box center [49, 132] width 98 height 24
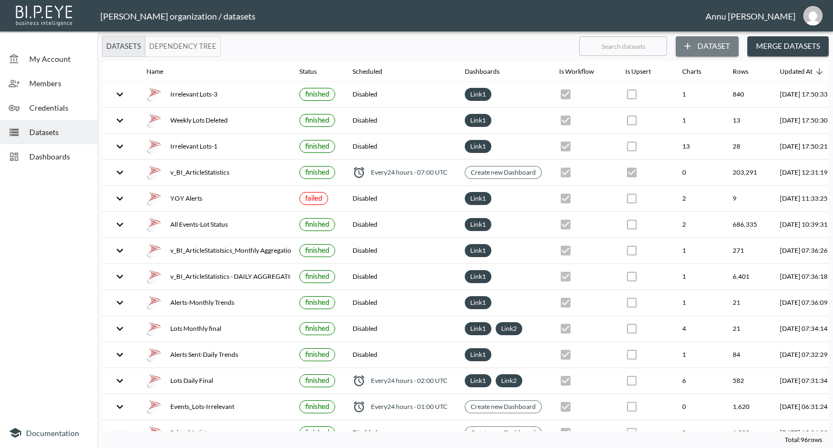
click at [707, 49] on button "Dataset" at bounding box center [707, 46] width 63 height 20
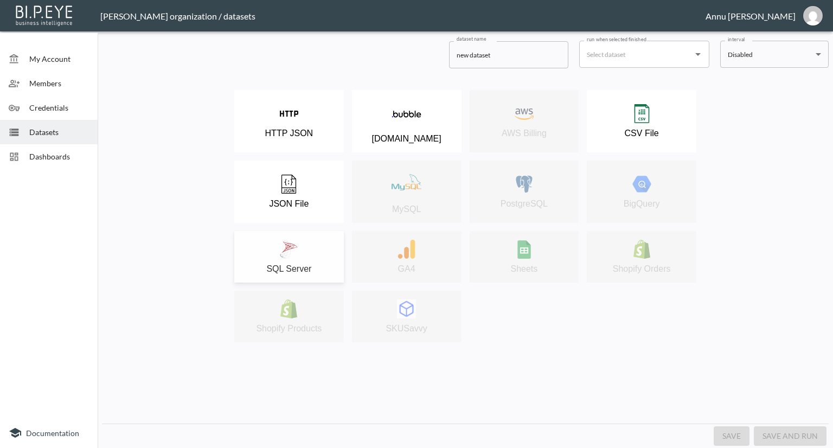
click at [296, 242] on img at bounding box center [288, 249] width 19 height 19
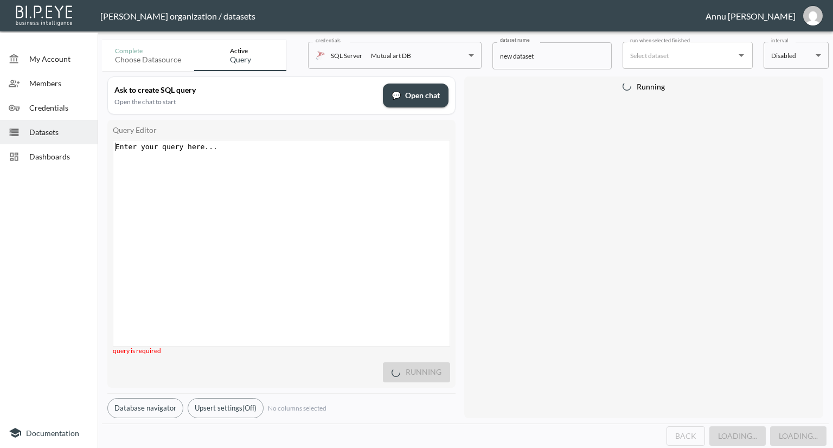
click at [254, 158] on div "Enter your query here... xxxxxxxxxx ​" at bounding box center [294, 256] width 363 height 233
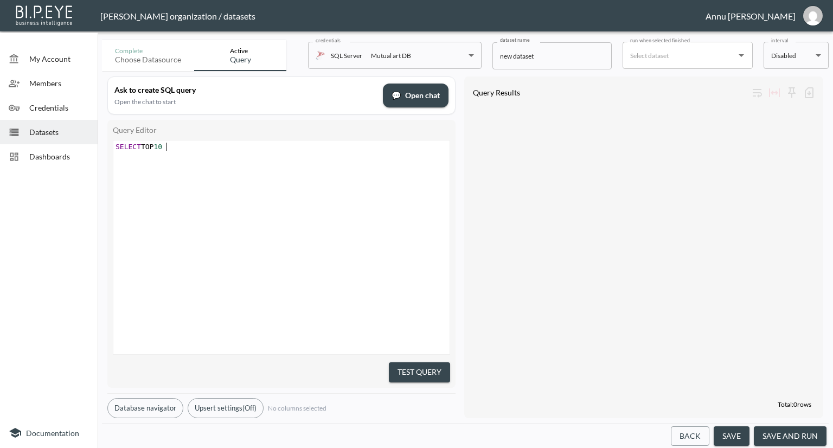
scroll to position [0, 50]
type textarea "SELECT TOP 10* from v+_"
type textarea "_BI_EventStatistics"
click at [409, 367] on button "Test Query" at bounding box center [419, 372] width 61 height 20
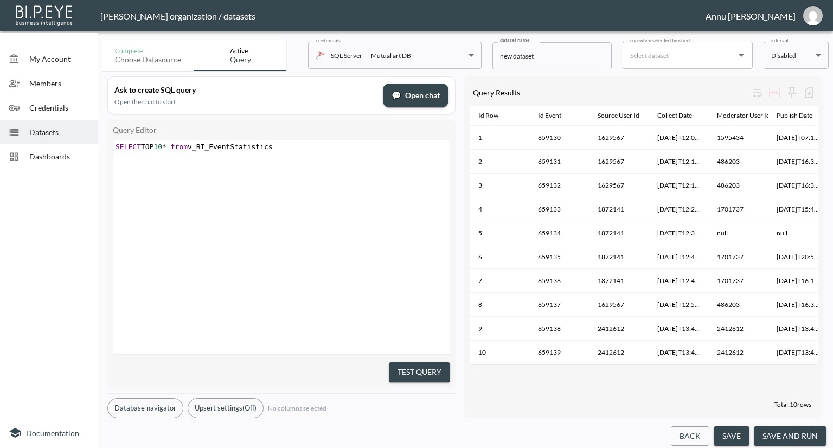
drag, startPoint x: 523, startPoint y: 370, endPoint x: 536, endPoint y: 373, distance: 12.7
click at [536, 373] on div "Id Row Id Event Source User Id Collect Date Moderator User Id Publish Date Is D…" at bounding box center [644, 251] width 348 height 290
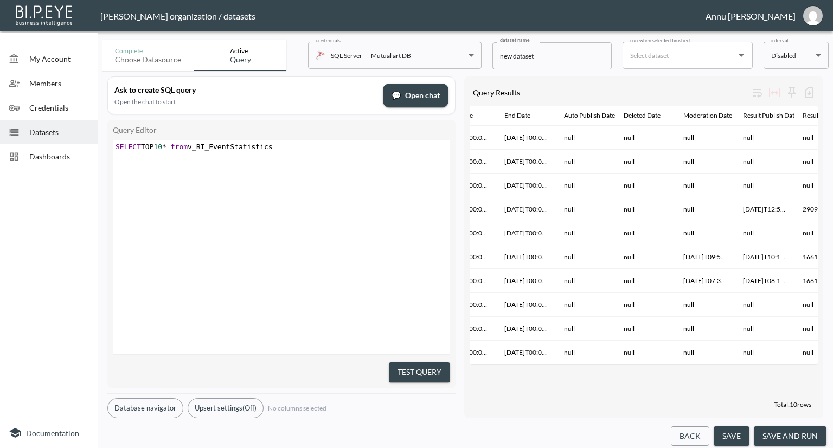
scroll to position [0, 827]
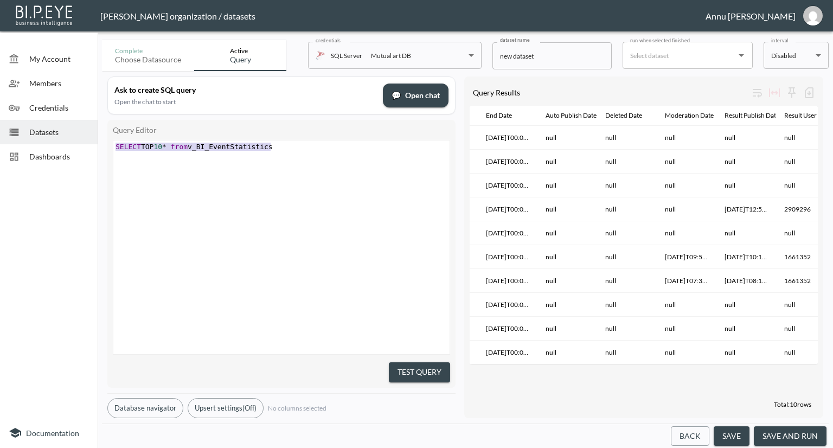
type textarea "S"
type textarea "SELECT TOP 10* from v_BI_EventStatistics"
drag, startPoint x: 295, startPoint y: 142, endPoint x: 316, endPoint y: 159, distance: 26.9
click at [316, 159] on div "x SELECT TOP 10 * from v_BI_EventStatistics" at bounding box center [294, 260] width 363 height 241
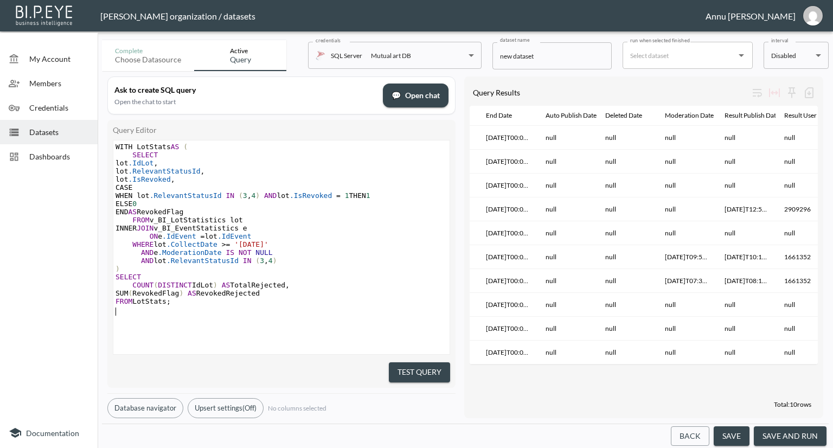
click at [400, 368] on button "Test Query" at bounding box center [419, 372] width 61 height 20
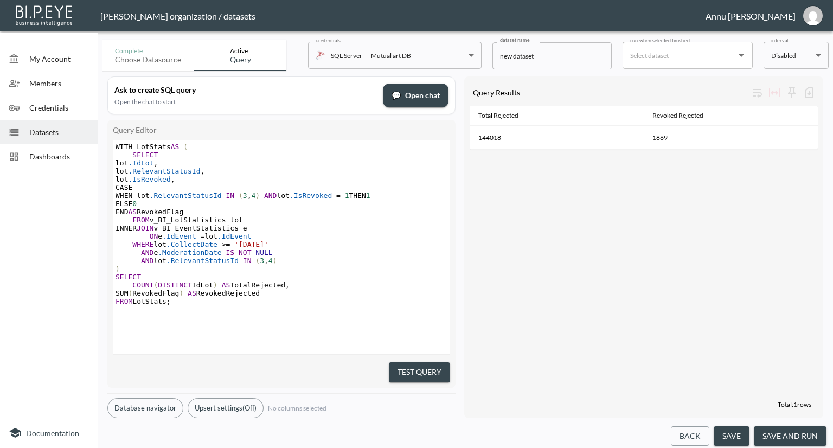
click at [67, 153] on span "Dashboards" at bounding box center [59, 156] width 60 height 11
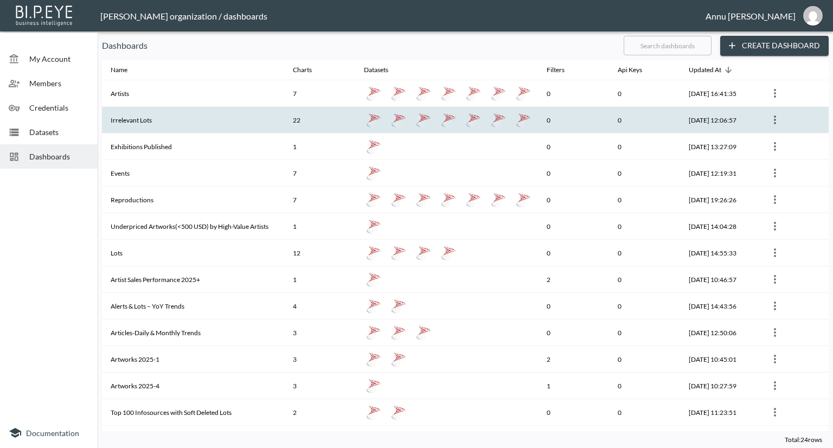
click at [153, 120] on th "Irrelevant Lots" at bounding box center [193, 120] width 182 height 27
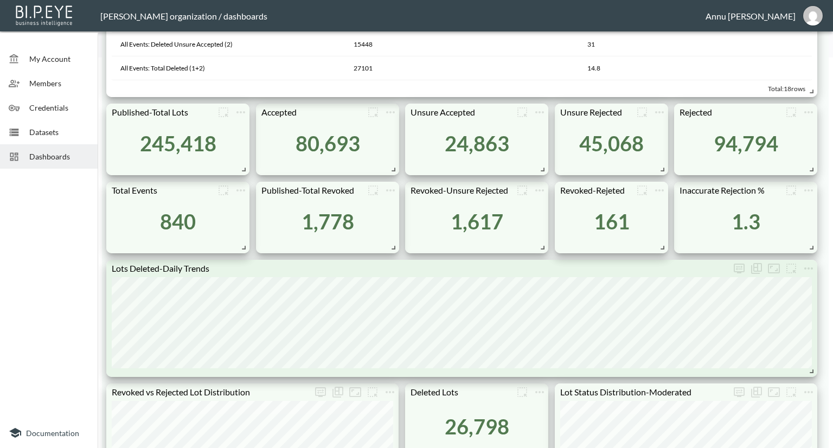
scroll to position [325, 0]
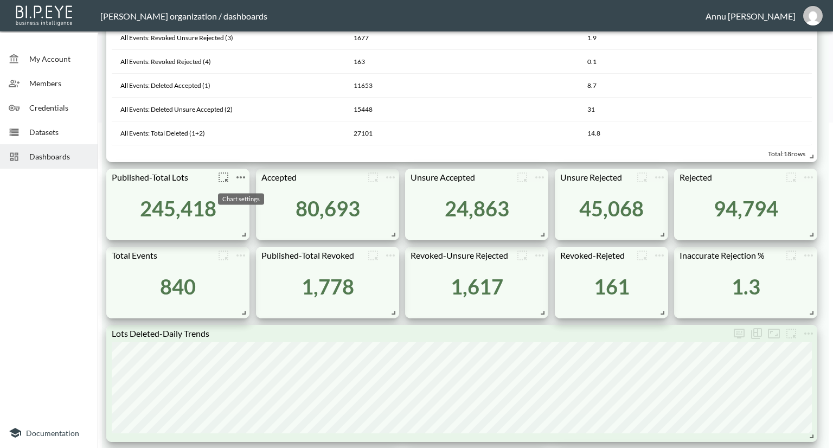
click at [242, 176] on icon "more" at bounding box center [240, 177] width 13 height 13
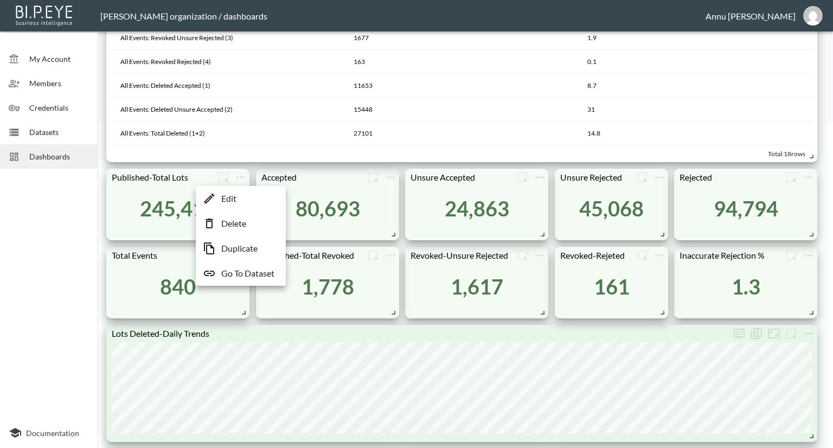
click at [254, 269] on p "Go To Dataset" at bounding box center [247, 273] width 53 height 13
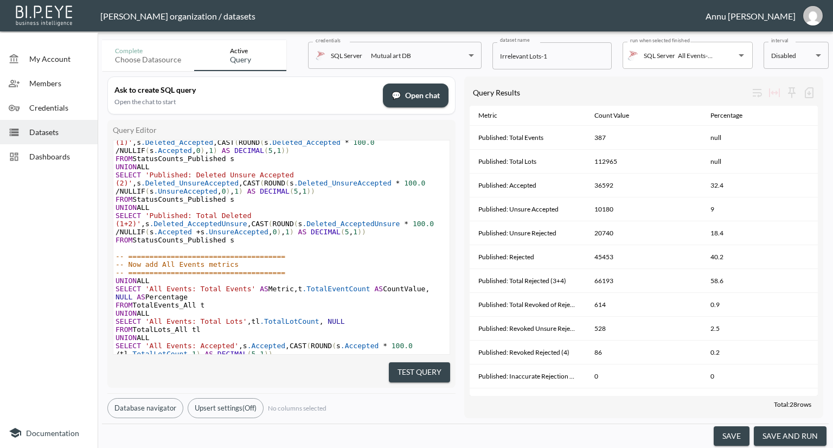
scroll to position [1183, 0]
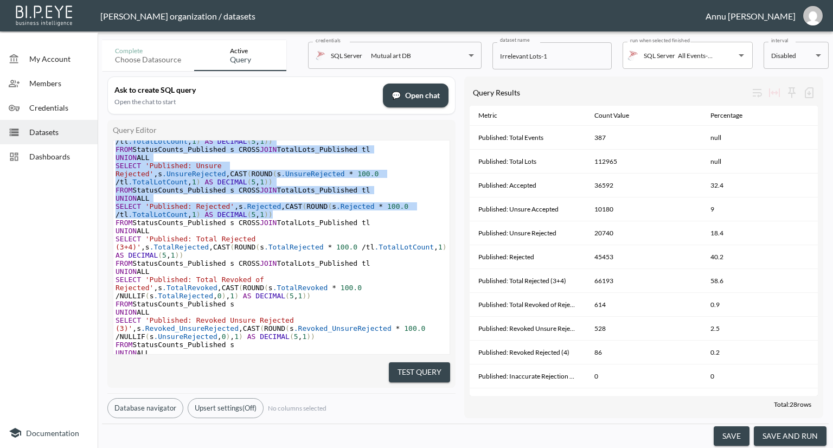
drag, startPoint x: 444, startPoint y: 259, endPoint x: 451, endPoint y: 202, distance: 57.4
click at [451, 202] on div "Query Editor xxxxxxxxxx ​ UNION ALL SELECT 'Published: Accepted' , s .Accepted …" at bounding box center [281, 254] width 348 height 268
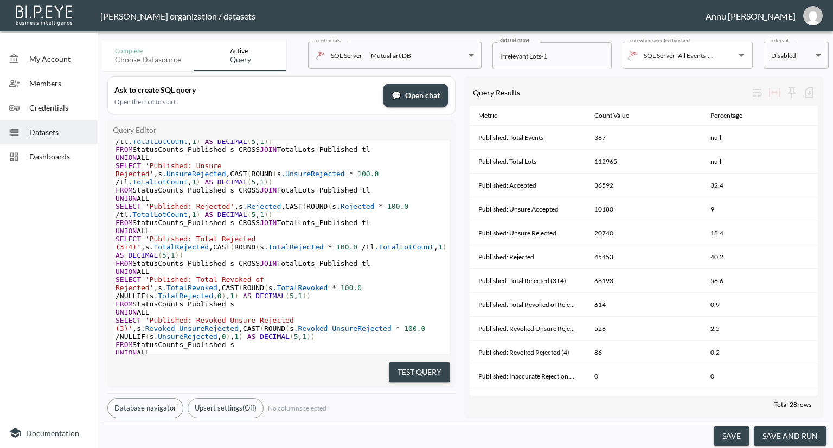
click at [9, 239] on div at bounding box center [49, 295] width 98 height 245
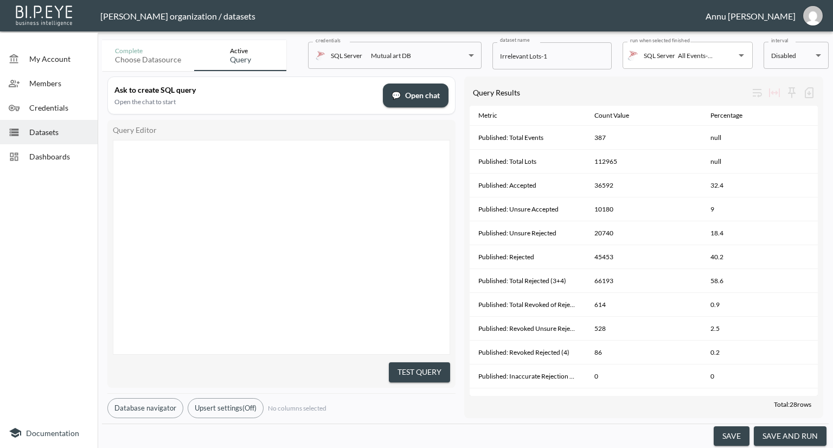
type textarea ";WITH PublishedEvents AS ( -- Step 1: Published events only SELECT DISTINCT IdE…"
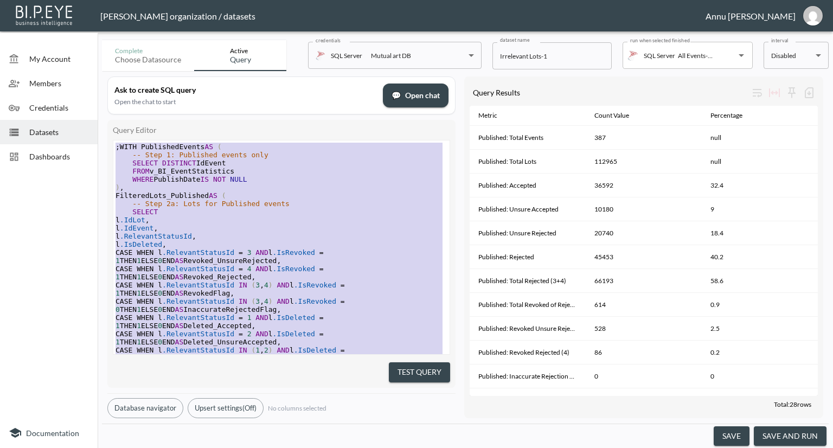
drag, startPoint x: 230, startPoint y: 328, endPoint x: 133, endPoint y: 25, distance: 317.9
click at [195, 191] on span "FilteredLots_Published AS (" at bounding box center [171, 195] width 111 height 8
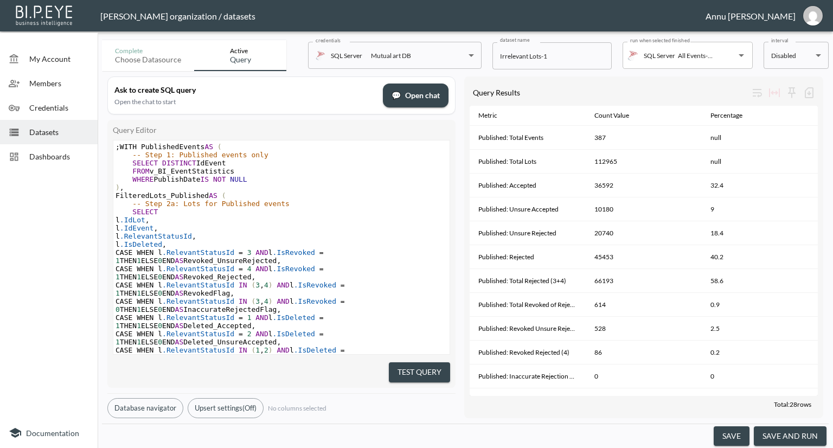
type textarea "h"
click at [178, 181] on span "WHERE PublishDate IS NOT NULL" at bounding box center [182, 179] width 132 height 8
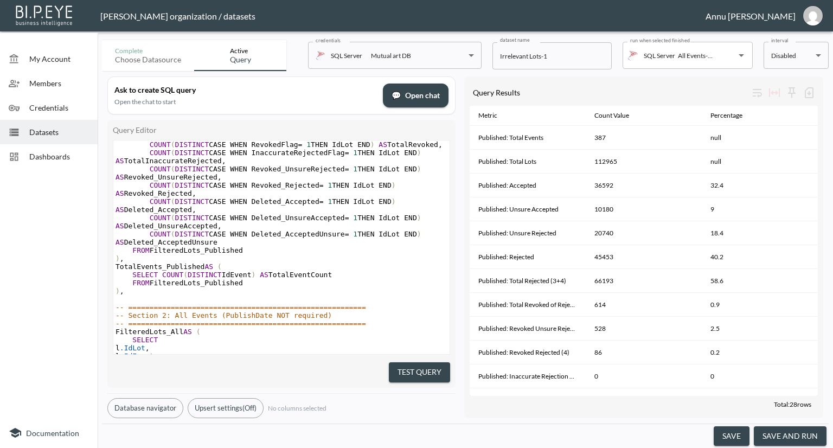
scroll to position [434, 0]
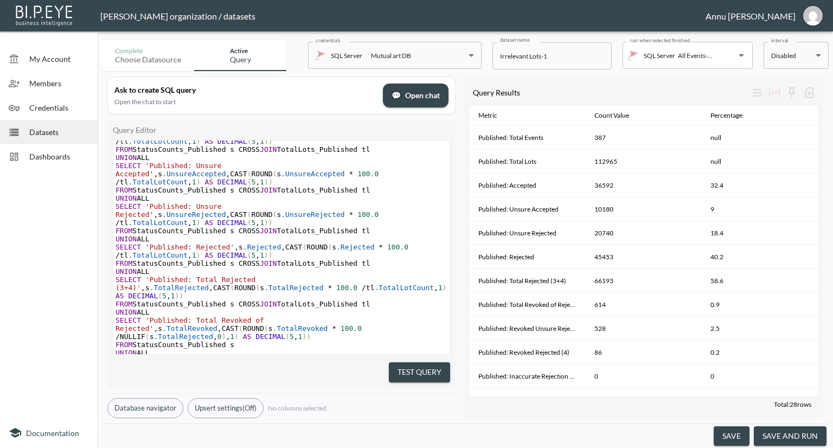
type textarea "Moderation"
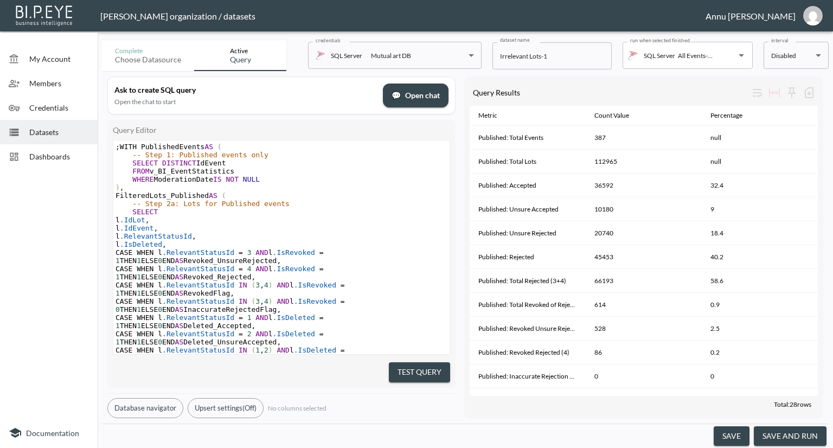
click at [420, 371] on button "Test Query" at bounding box center [419, 372] width 61 height 20
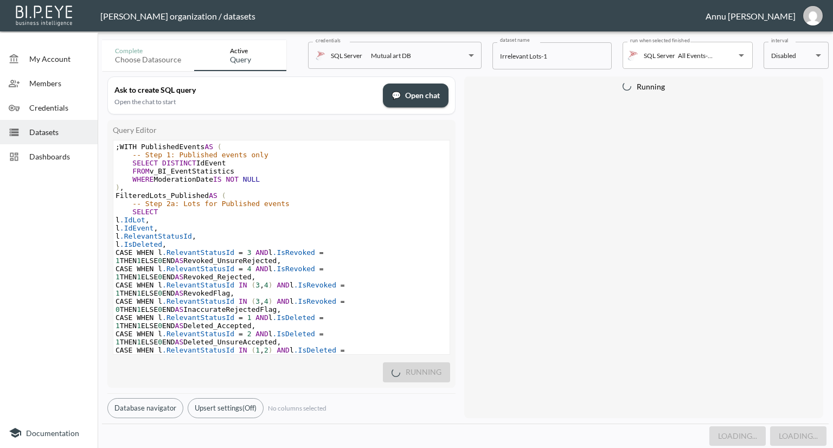
click at [56, 238] on div at bounding box center [49, 295] width 98 height 245
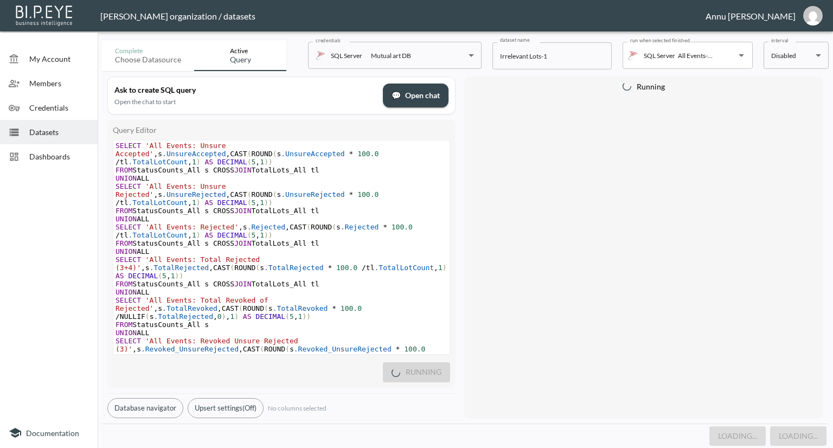
scroll to position [1888, 0]
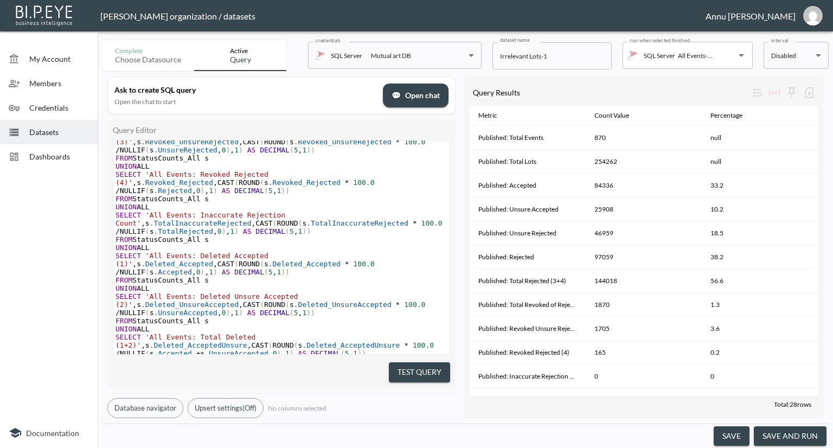
click at [787, 431] on button "save and run" at bounding box center [790, 436] width 73 height 20
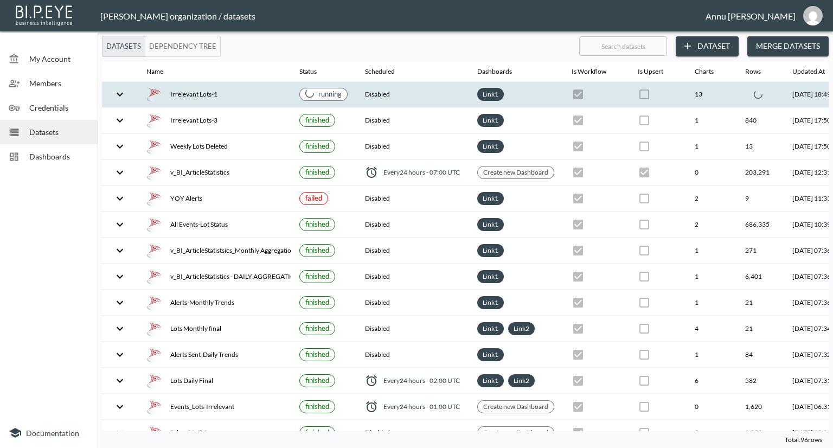
click at [118, 97] on icon "expand row" at bounding box center [119, 94] width 13 height 13
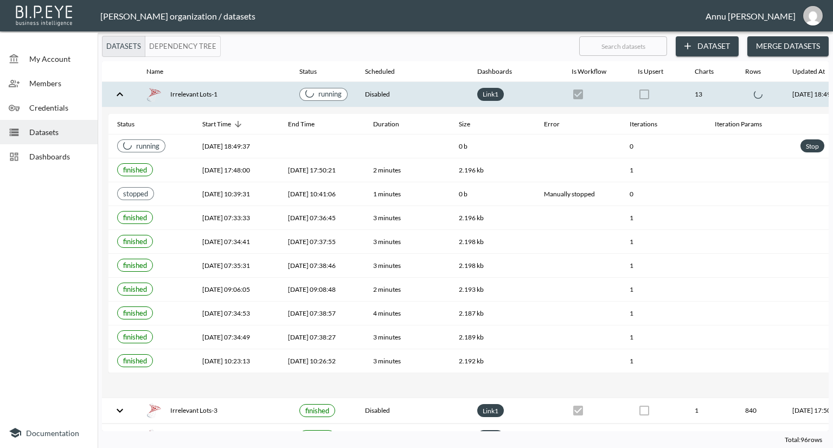
click at [82, 157] on span "Dashboards" at bounding box center [59, 156] width 60 height 11
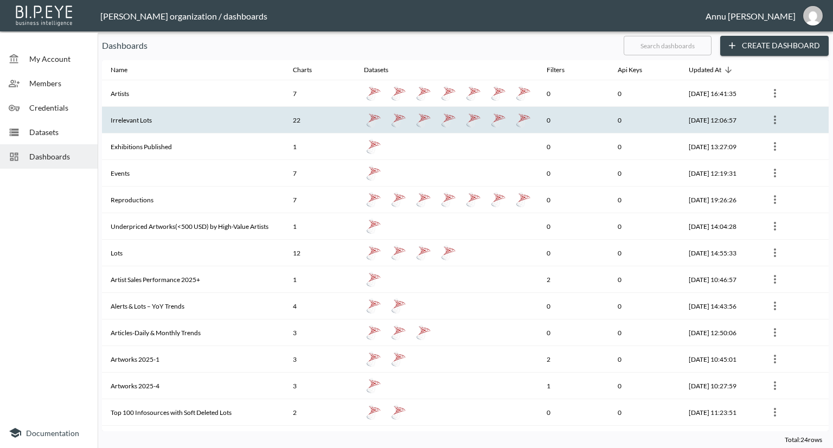
click at [146, 123] on th "Irrelevant Lots" at bounding box center [193, 120] width 182 height 27
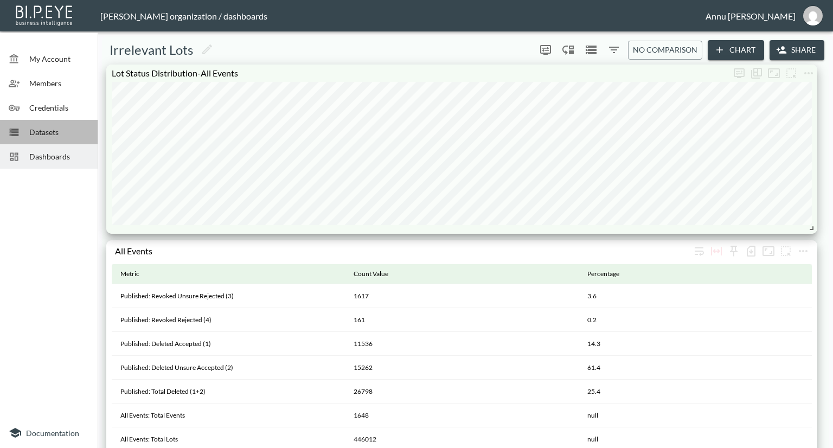
click at [67, 133] on span "Datasets" at bounding box center [59, 131] width 60 height 11
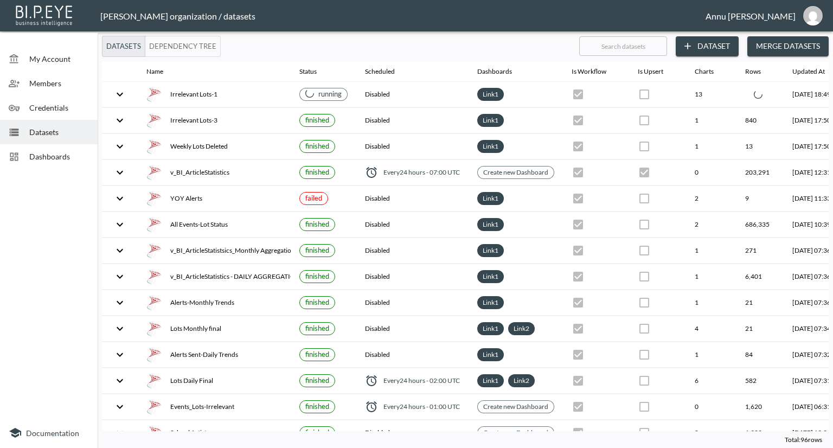
click at [64, 162] on div "Dashboards" at bounding box center [49, 156] width 98 height 24
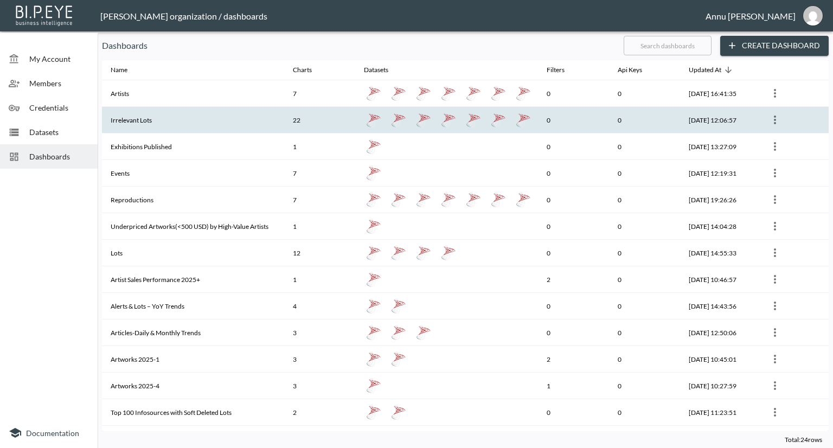
click at [155, 120] on th "Irrelevant Lots" at bounding box center [193, 120] width 182 height 27
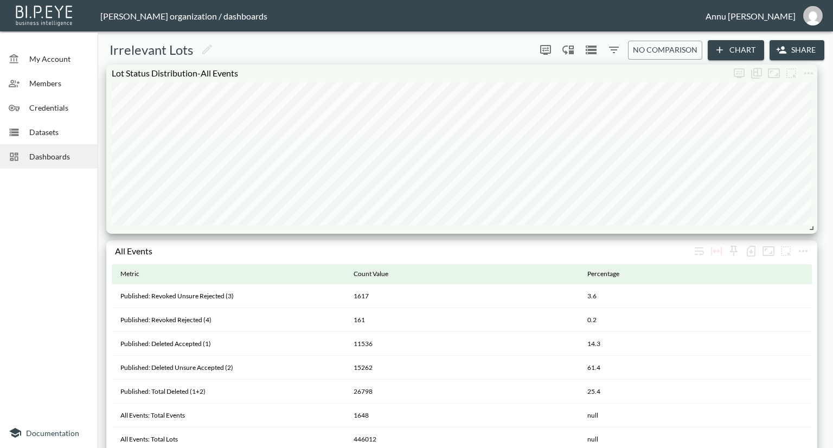
click at [72, 130] on span "Datasets" at bounding box center [59, 131] width 60 height 11
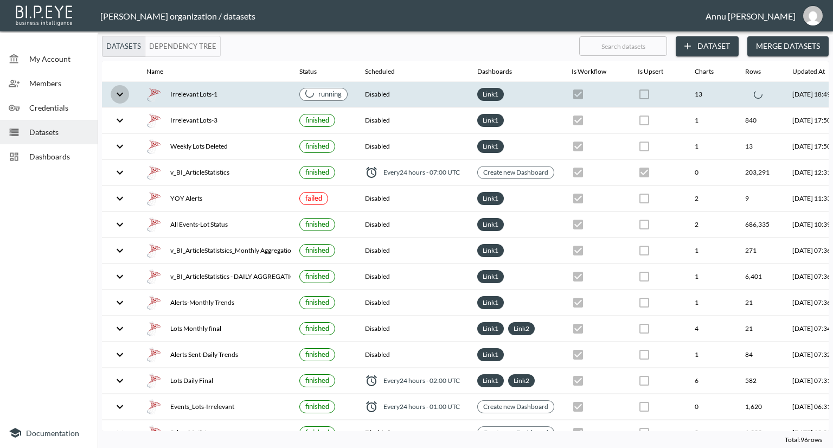
click at [124, 92] on icon "expand row" at bounding box center [119, 94] width 13 height 13
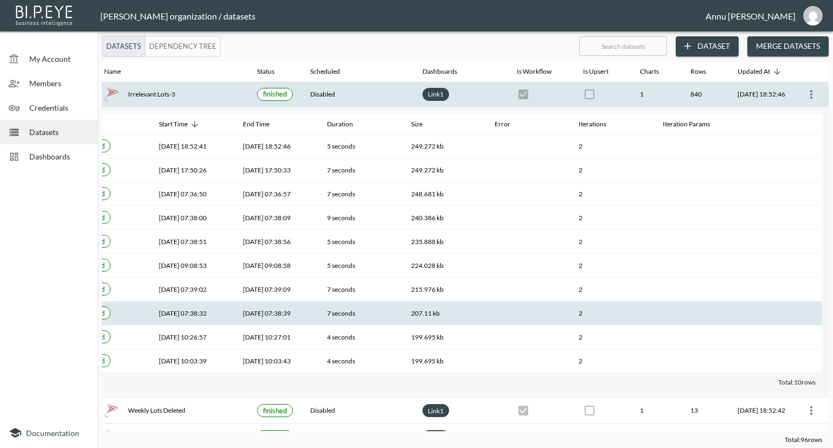
scroll to position [217, 63]
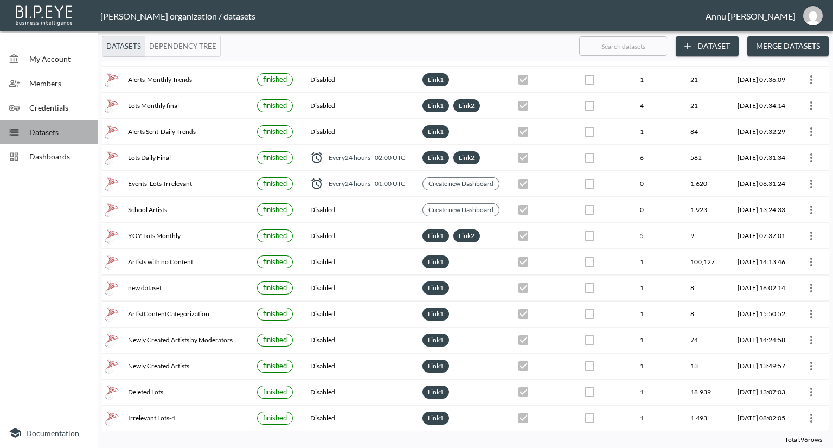
click at [44, 133] on span "Datasets" at bounding box center [59, 131] width 60 height 11
click at [64, 152] on span "Dashboards" at bounding box center [59, 156] width 60 height 11
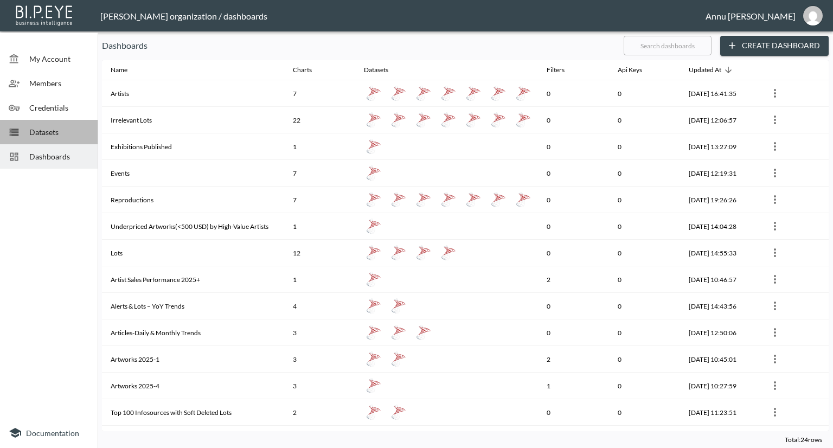
click at [65, 131] on span "Datasets" at bounding box center [59, 131] width 60 height 11
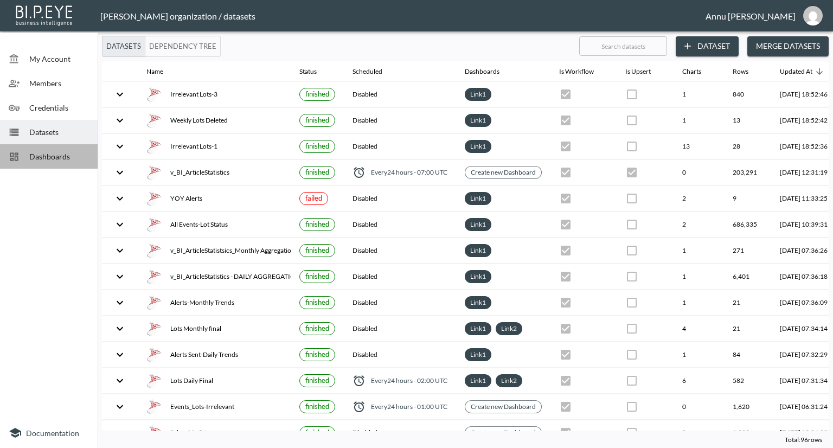
click at [78, 152] on span "Dashboards" at bounding box center [59, 156] width 60 height 11
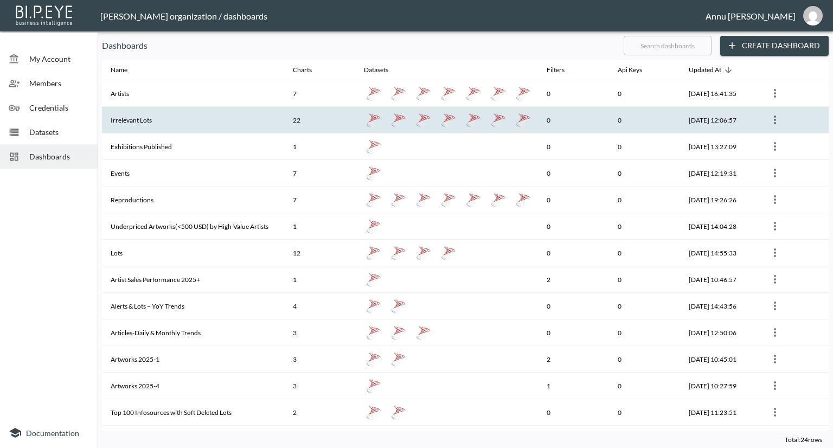
click at [149, 125] on th "Irrelevant Lots" at bounding box center [193, 120] width 182 height 27
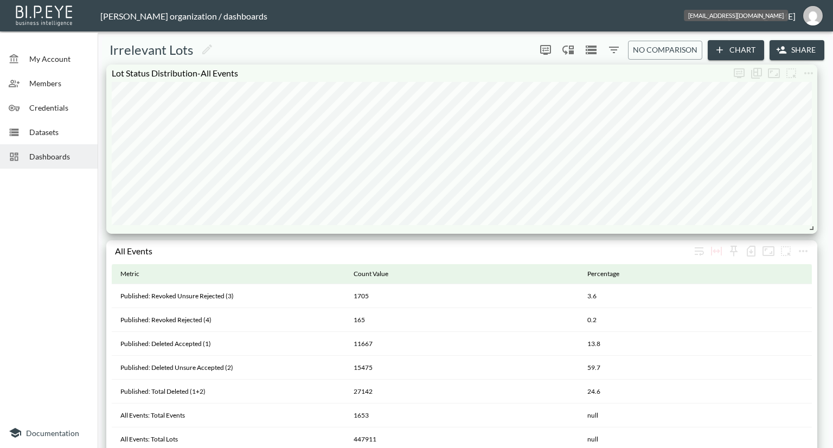
click at [813, 9] on img "annu@mutualart.com" at bounding box center [813, 16] width 20 height 20
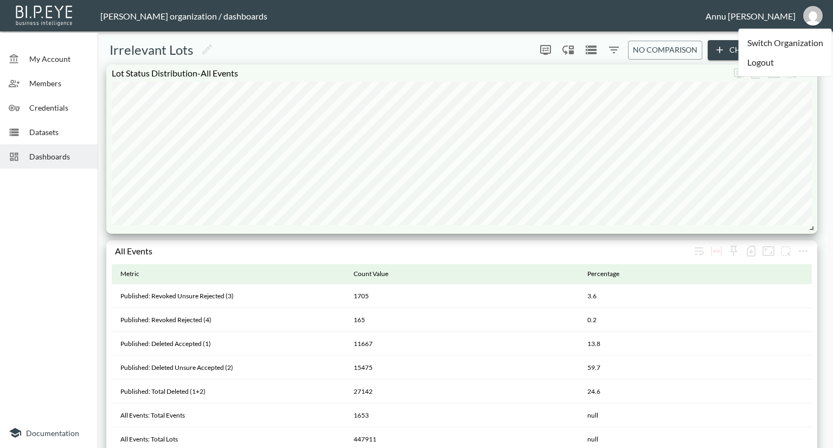
click at [775, 68] on li "Logout" at bounding box center [785, 63] width 93 height 20
